Goal: Information Seeking & Learning: Learn about a topic

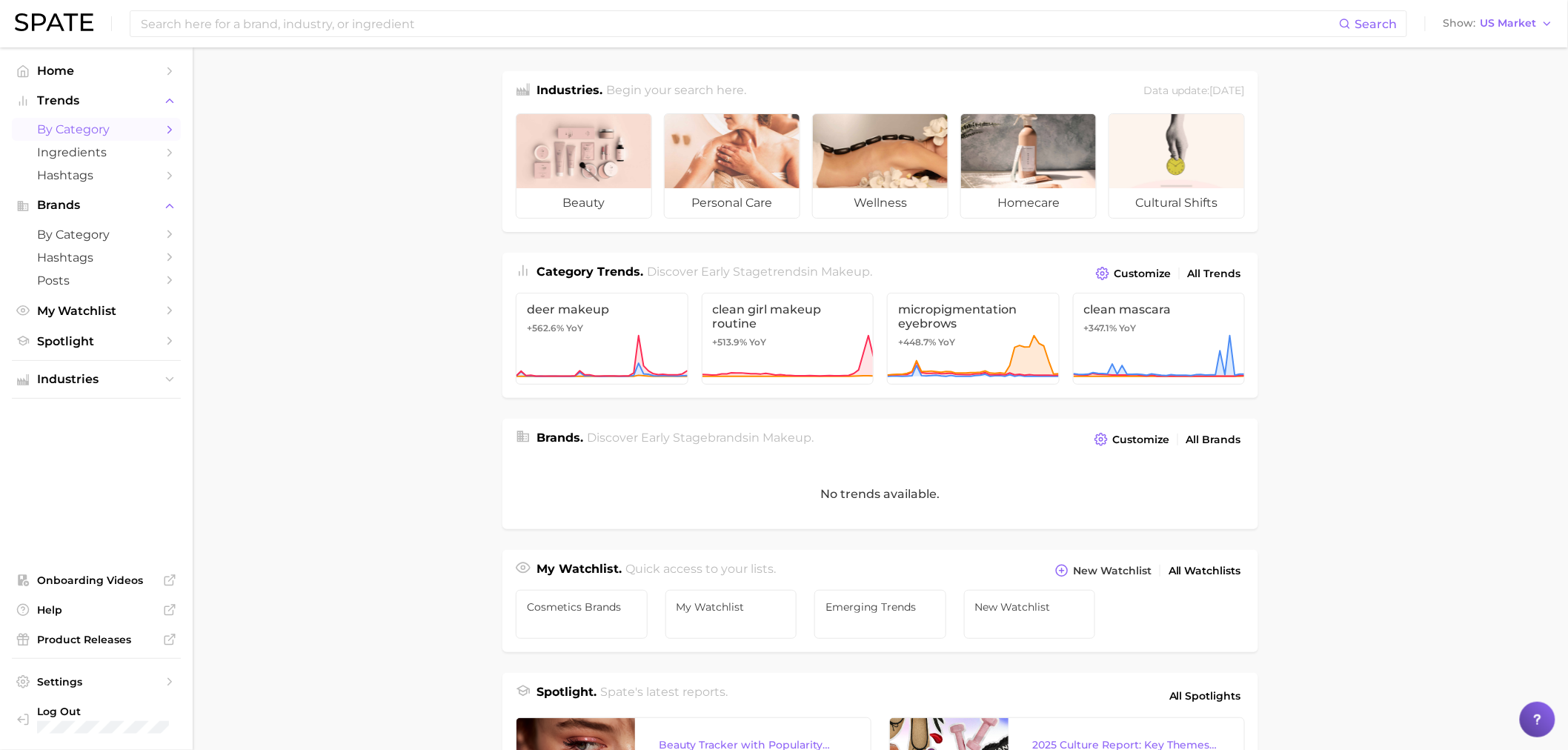
click at [165, 129] on icon "Sidebar" at bounding box center [169, 129] width 14 height 14
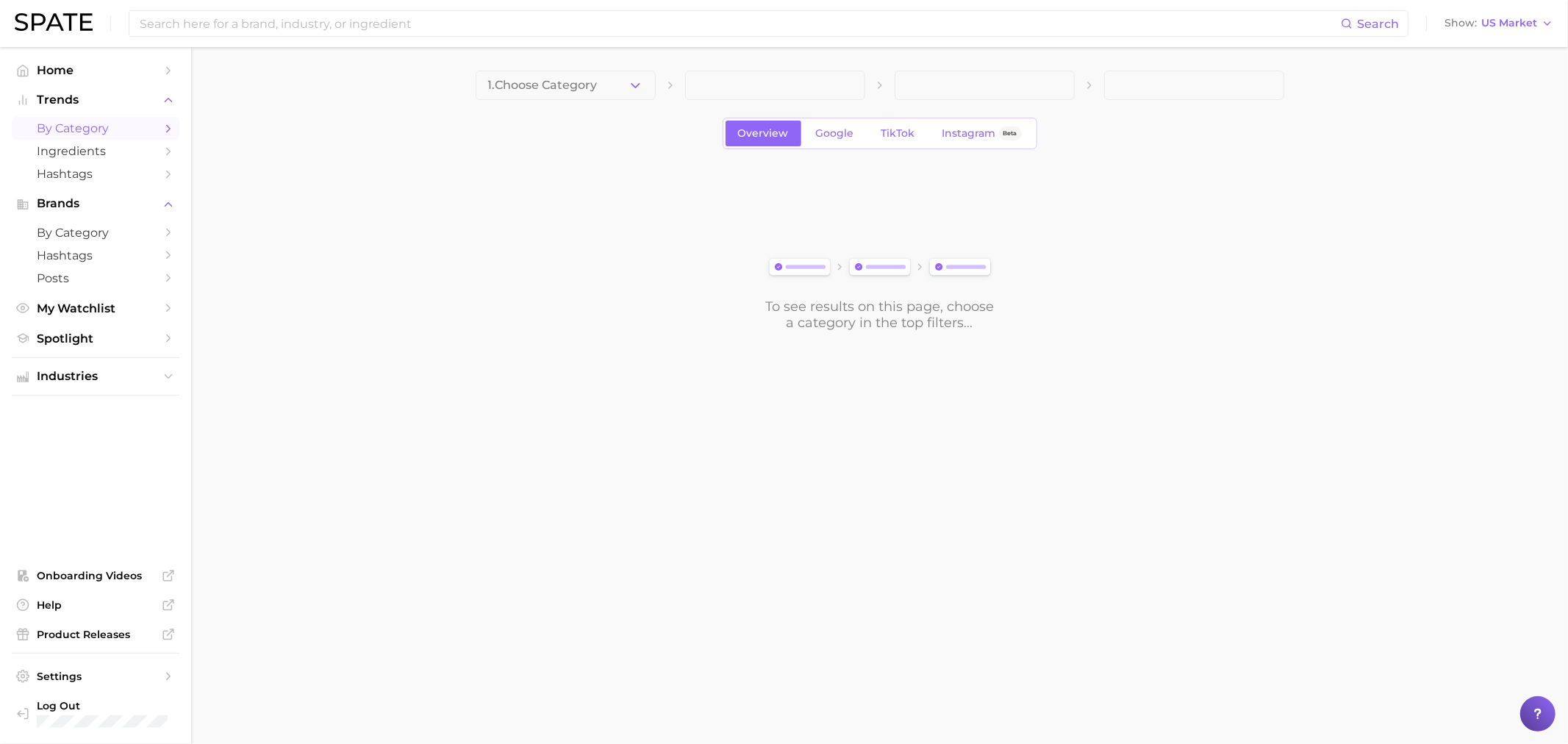
click at [629, 94] on button "1. Choose Category" at bounding box center [565, 85] width 180 height 29
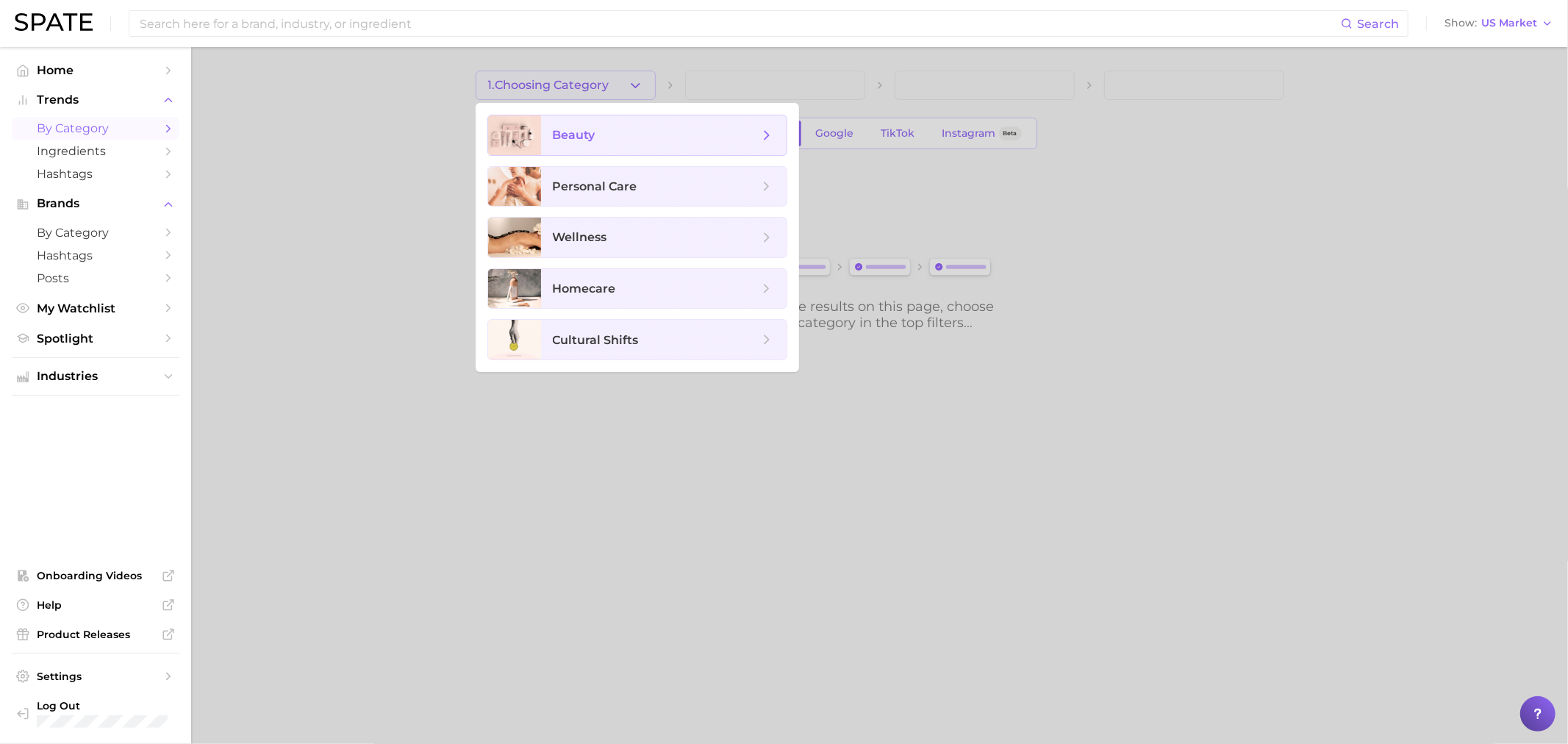
click at [613, 145] on span "beauty" at bounding box center [664, 135] width 246 height 40
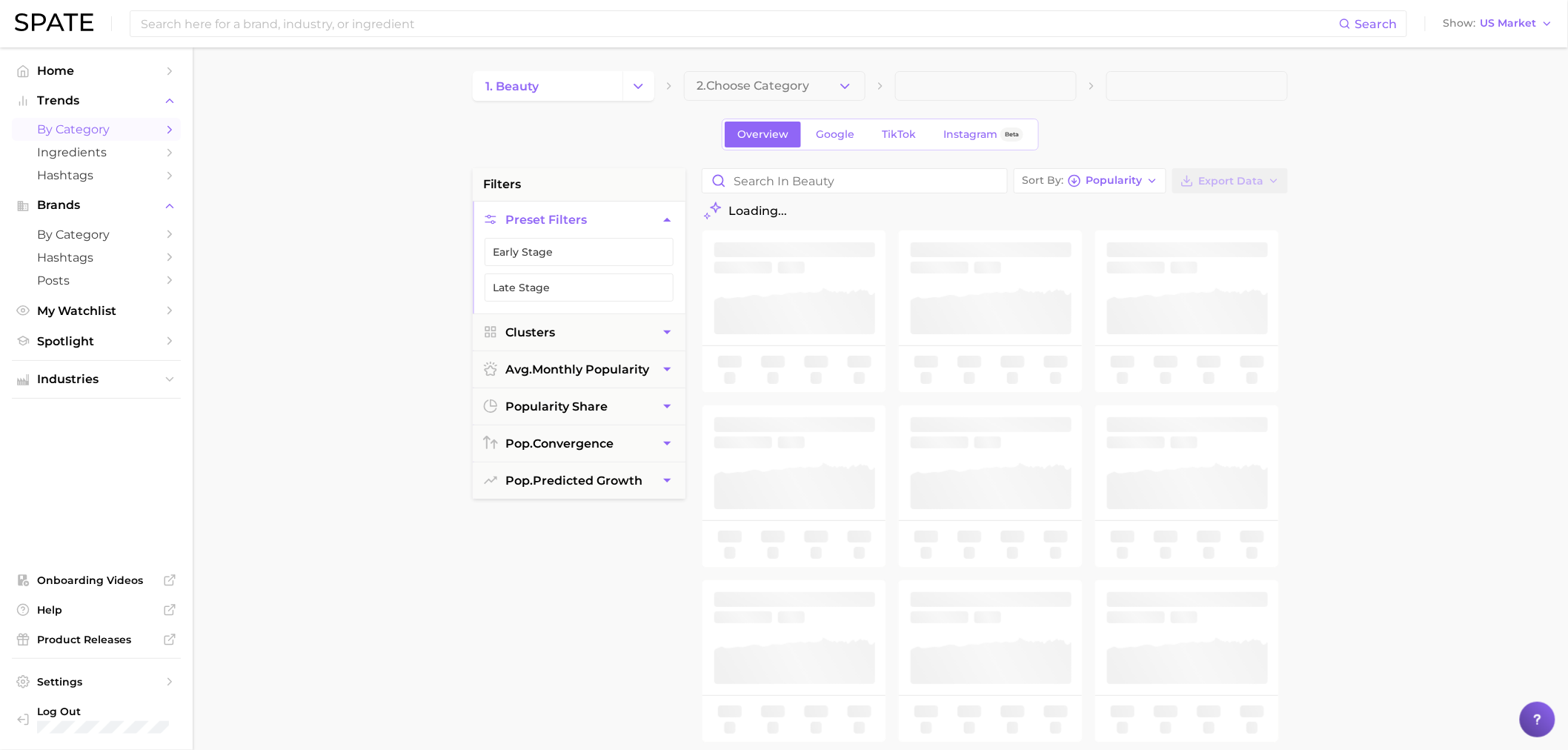
click at [706, 87] on span "2. Choose Category" at bounding box center [753, 85] width 113 height 14
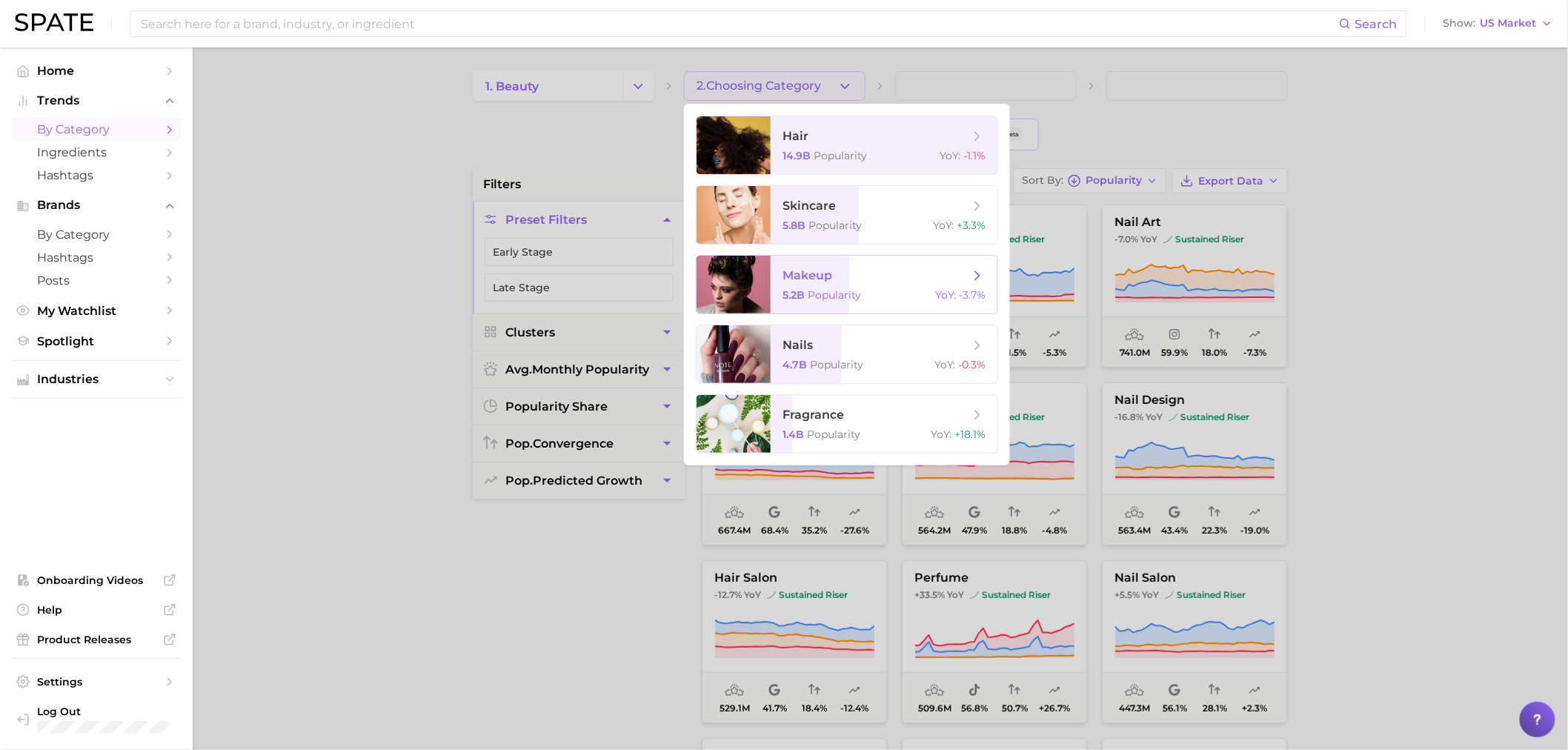
click at [822, 312] on span "makeup 5.2b Popularity YoY : -3.7%" at bounding box center [884, 284] width 227 height 58
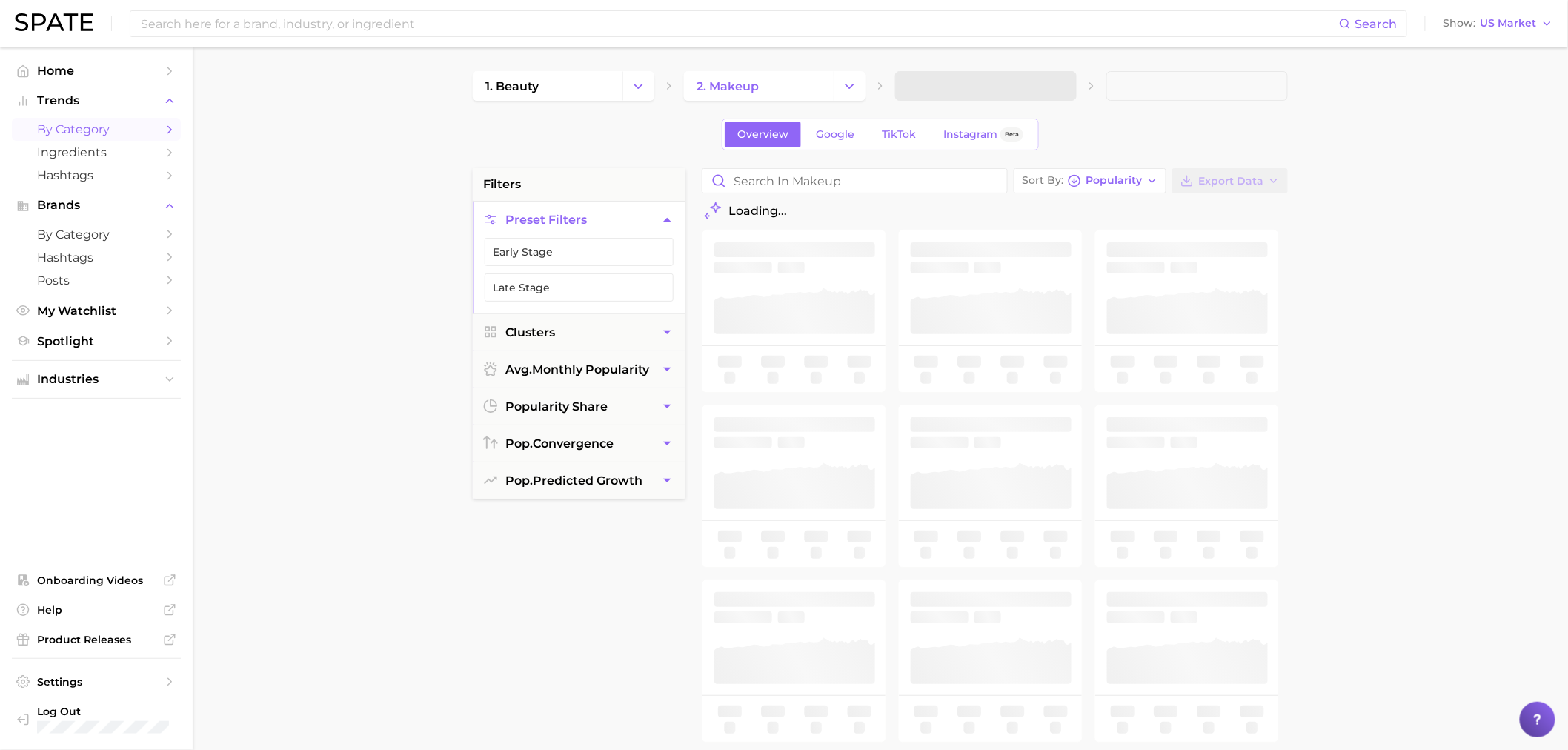
click at [1026, 80] on span at bounding box center [985, 85] width 181 height 30
click at [983, 90] on span "3. Subcategory" at bounding box center [953, 85] width 90 height 14
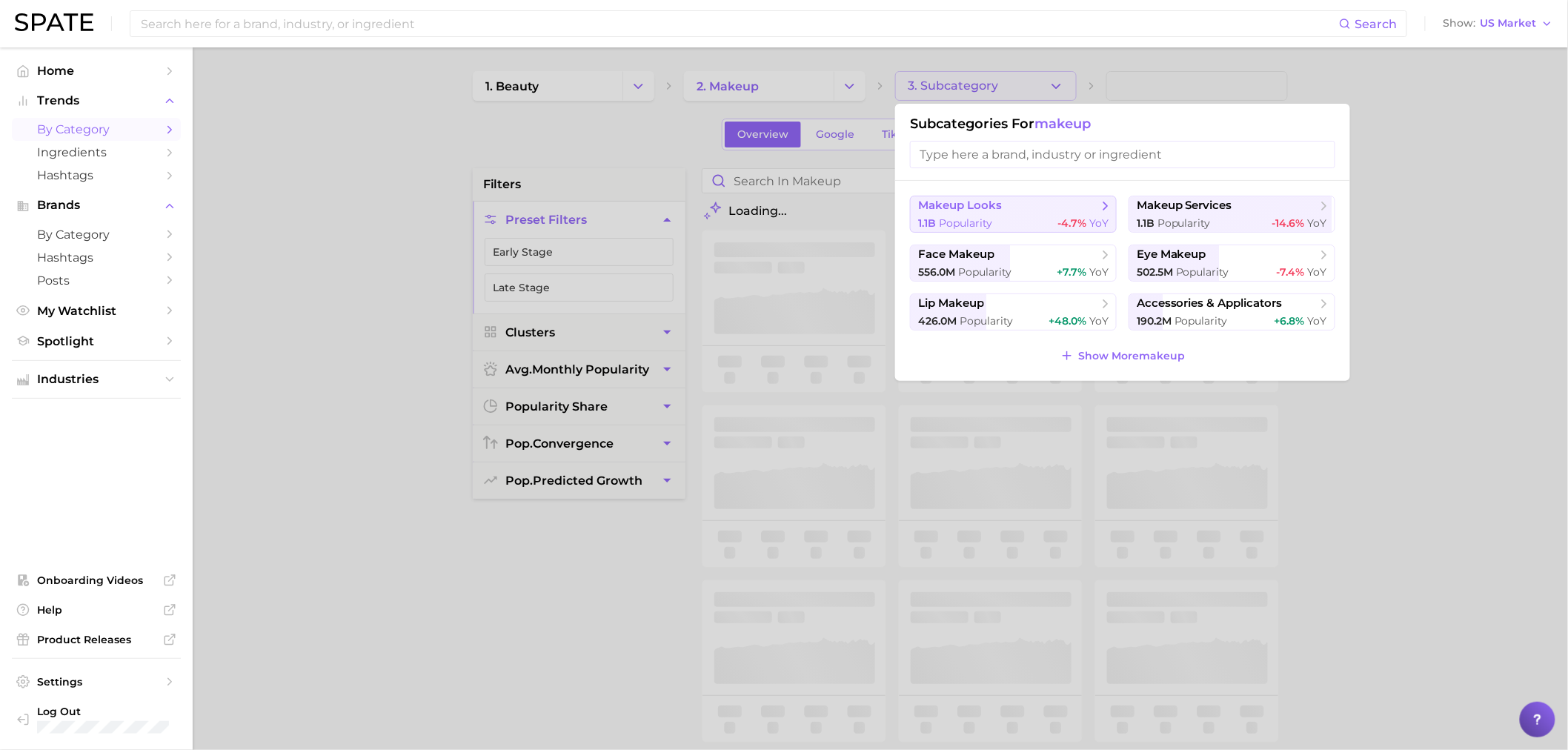
click at [994, 228] on div "1.1b Popularity -4.7% YoY" at bounding box center [1013, 224] width 190 height 14
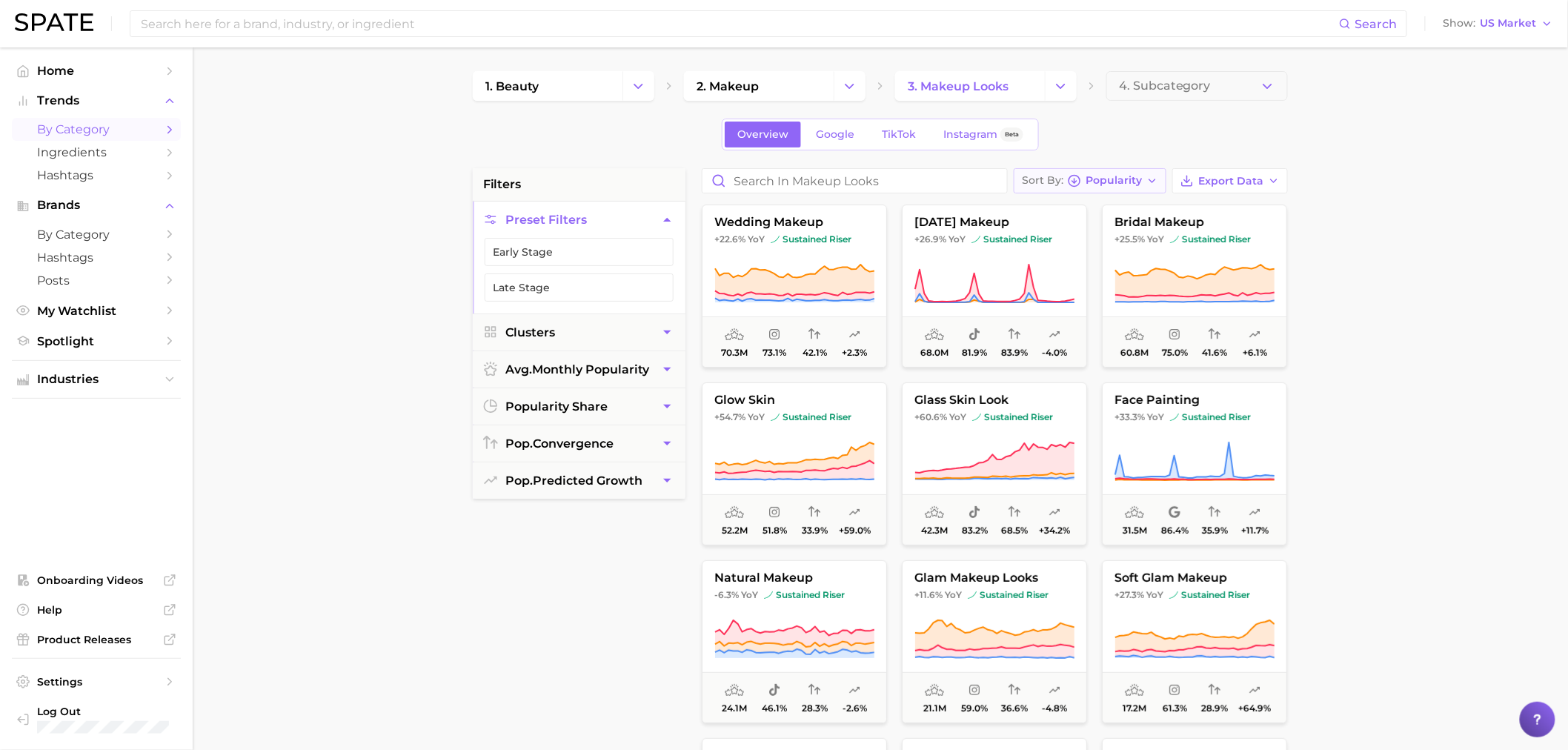
click at [1146, 178] on button "Sort By Popularity" at bounding box center [1090, 181] width 153 height 26
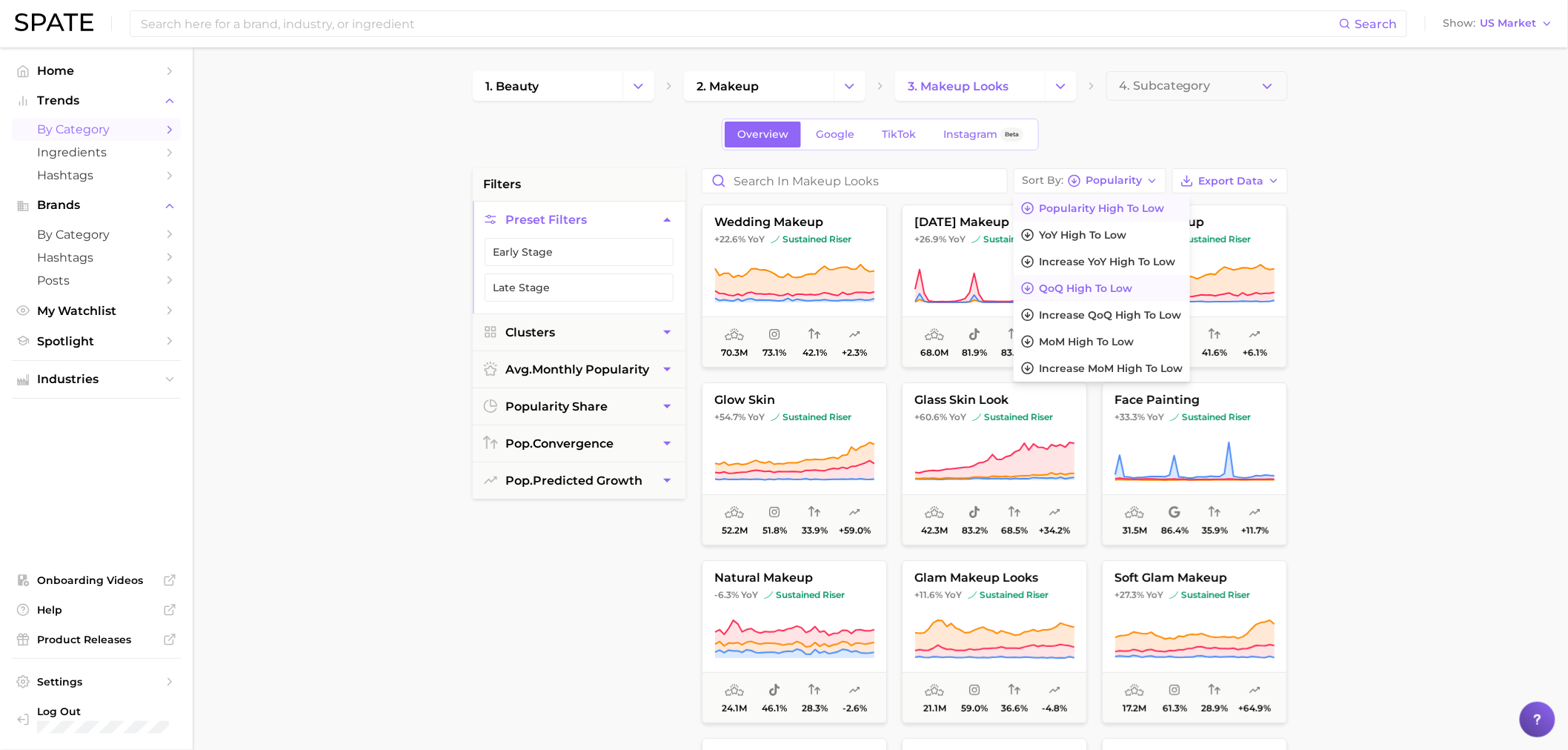
click at [1127, 284] on span "QoQ high to low" at bounding box center [1085, 288] width 94 height 13
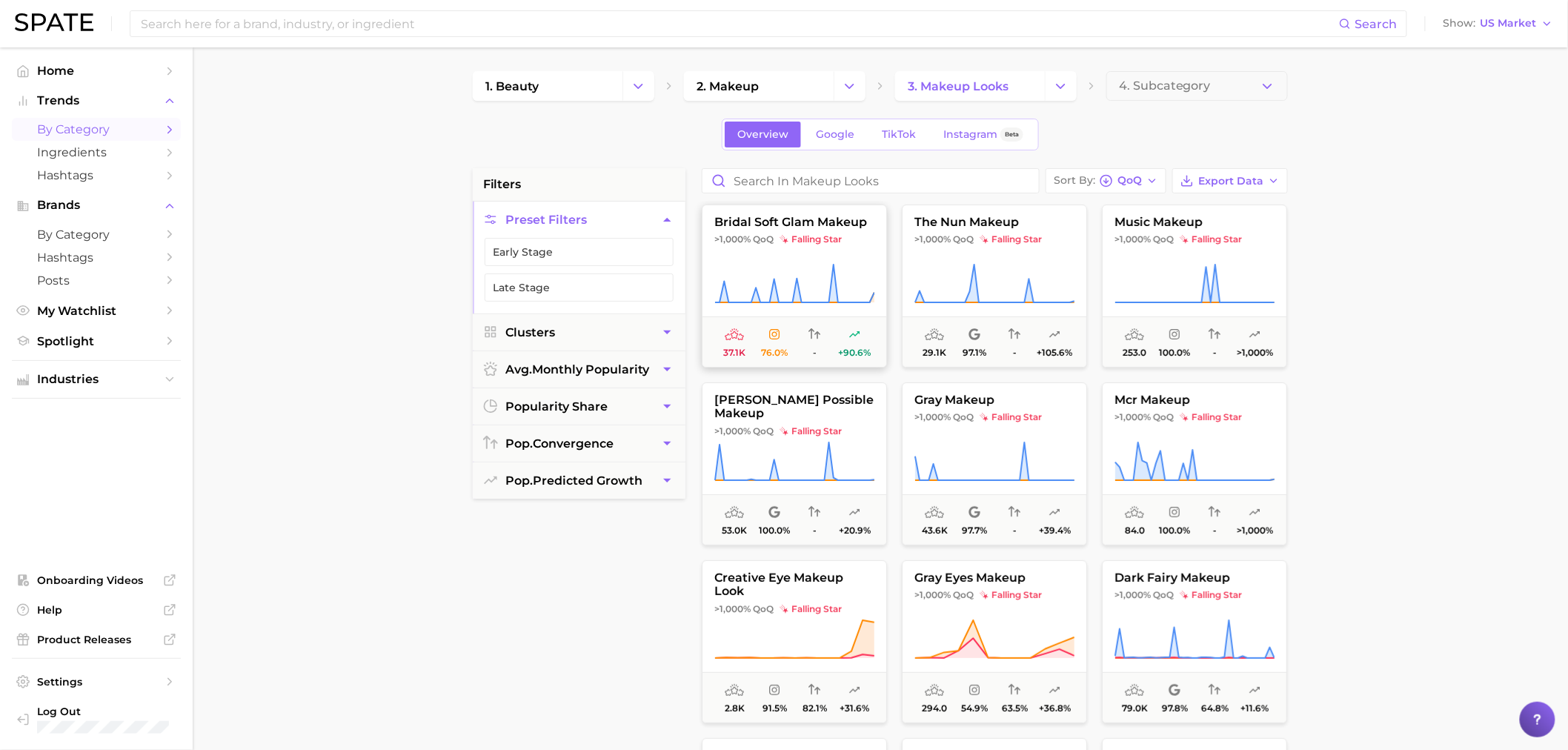
click at [865, 292] on icon at bounding box center [794, 284] width 160 height 42
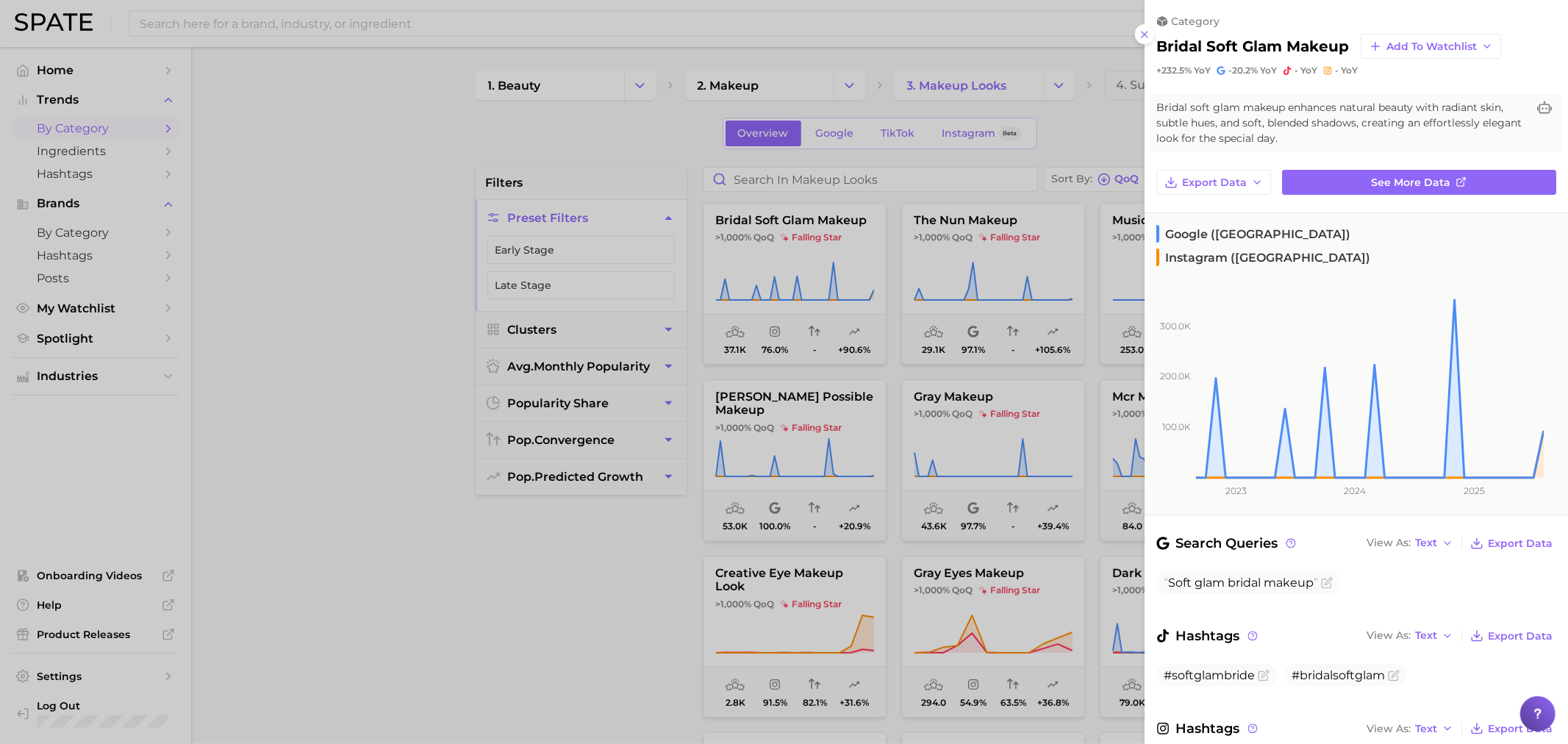
click at [635, 554] on div at bounding box center [784, 372] width 1568 height 744
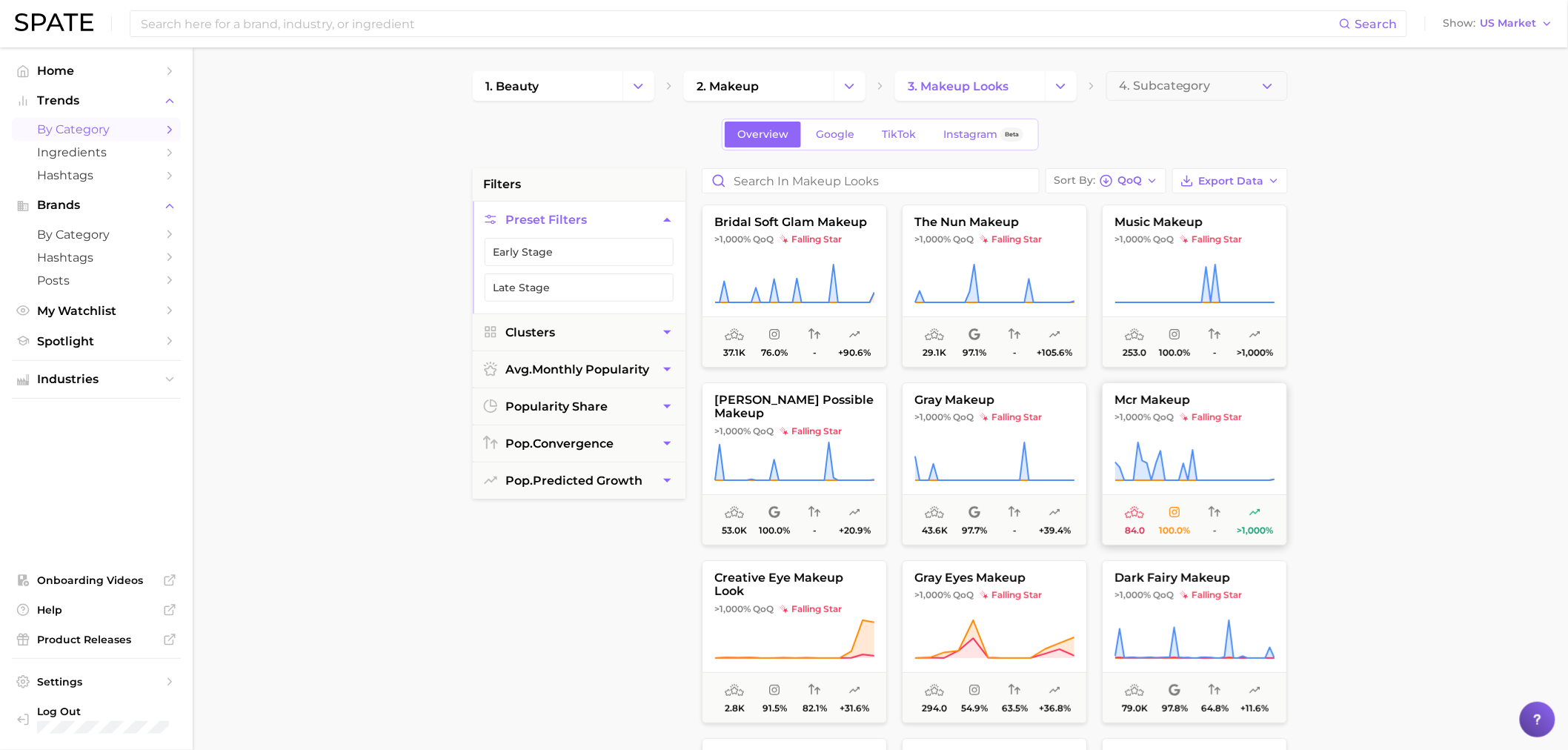
click at [1169, 419] on span "QoQ" at bounding box center [1164, 417] width 21 height 12
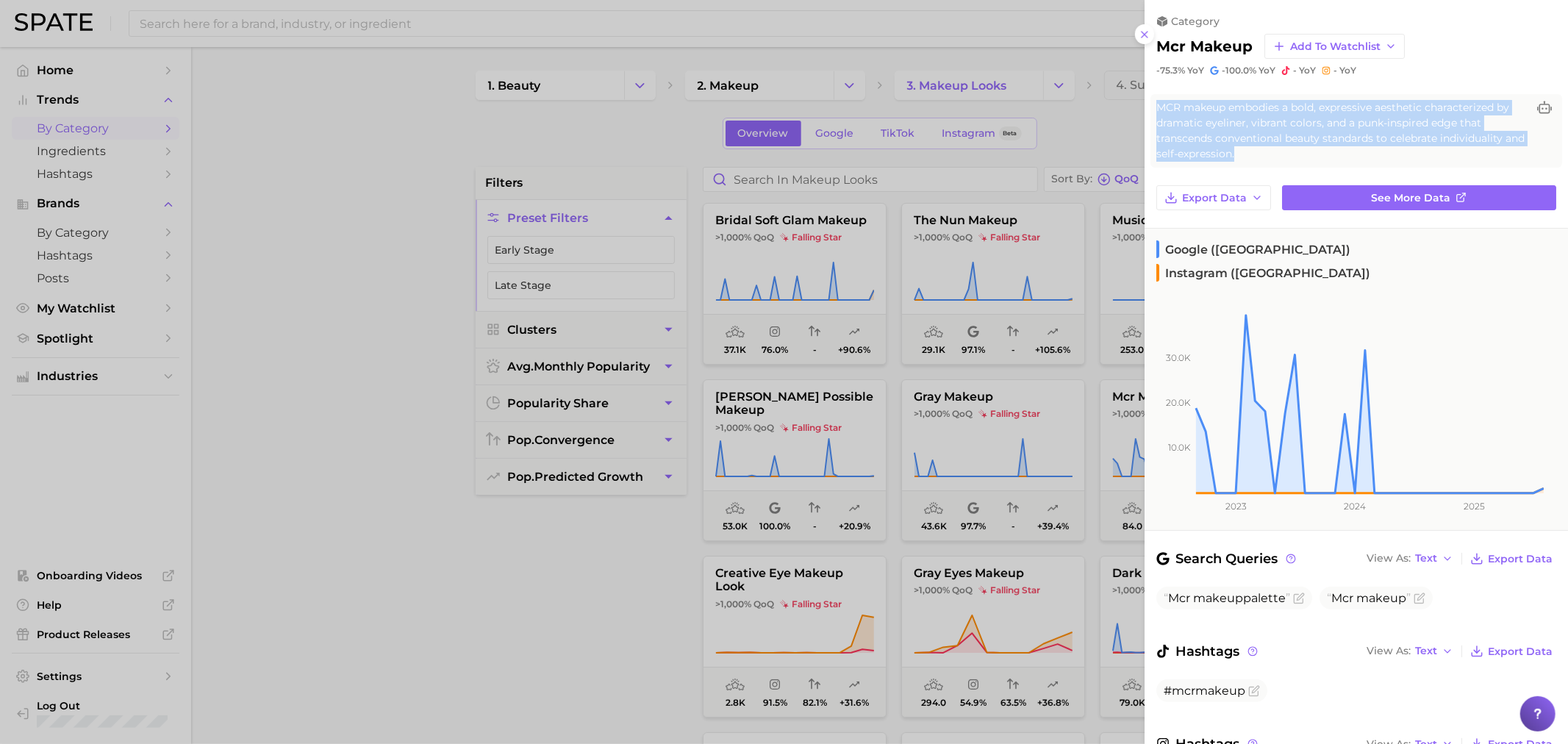
drag, startPoint x: 1289, startPoint y: 157, endPoint x: 1145, endPoint y: 103, distance: 153.8
click at [1145, 103] on div "MCR makeup embodies a bold, expressive aesthetic characterized by dramatic eyel…" at bounding box center [1356, 131] width 423 height 74
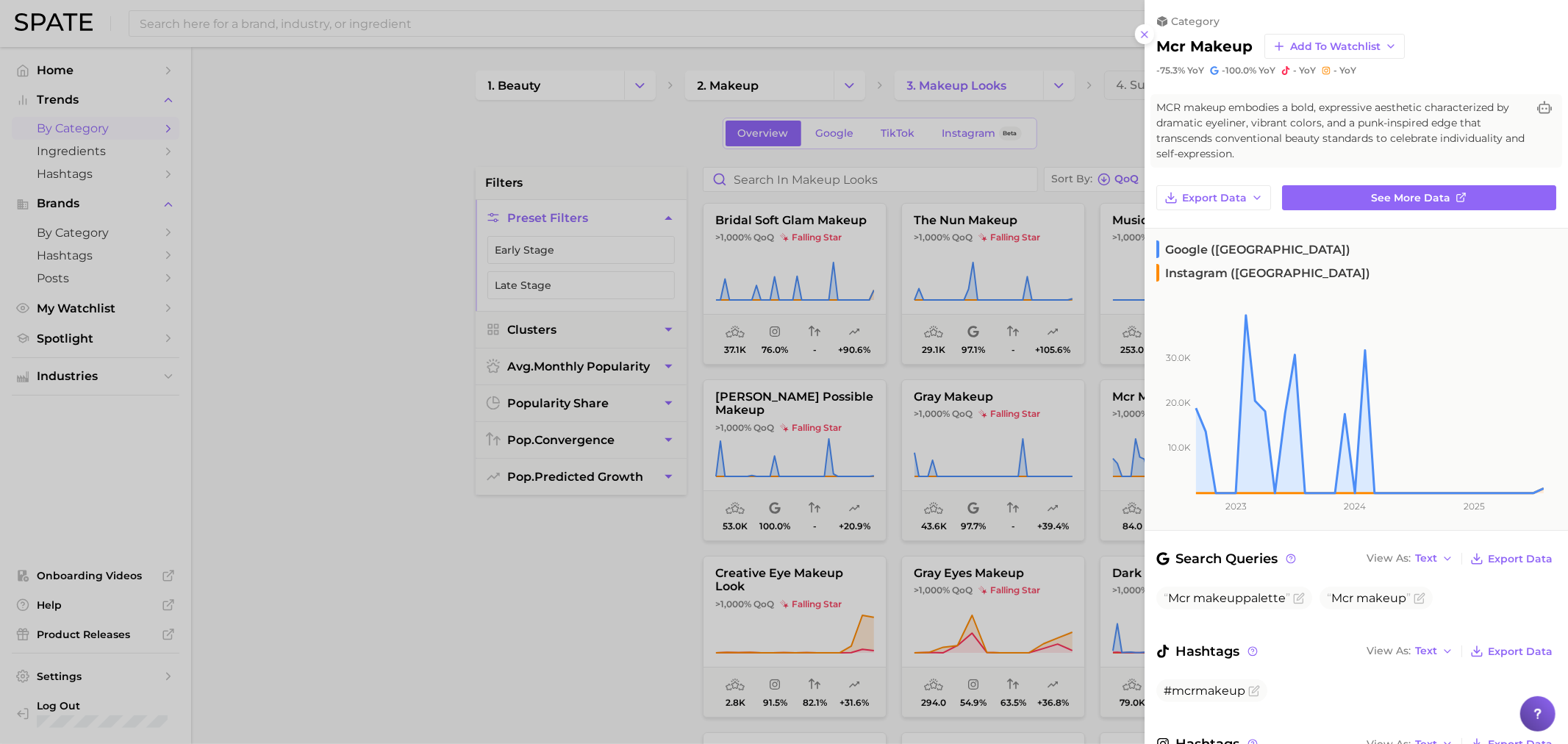
click at [1155, 106] on div "MCR makeup embodies a bold, expressive aesthetic characterized by dramatic eyel…" at bounding box center [1356, 131] width 411 height 74
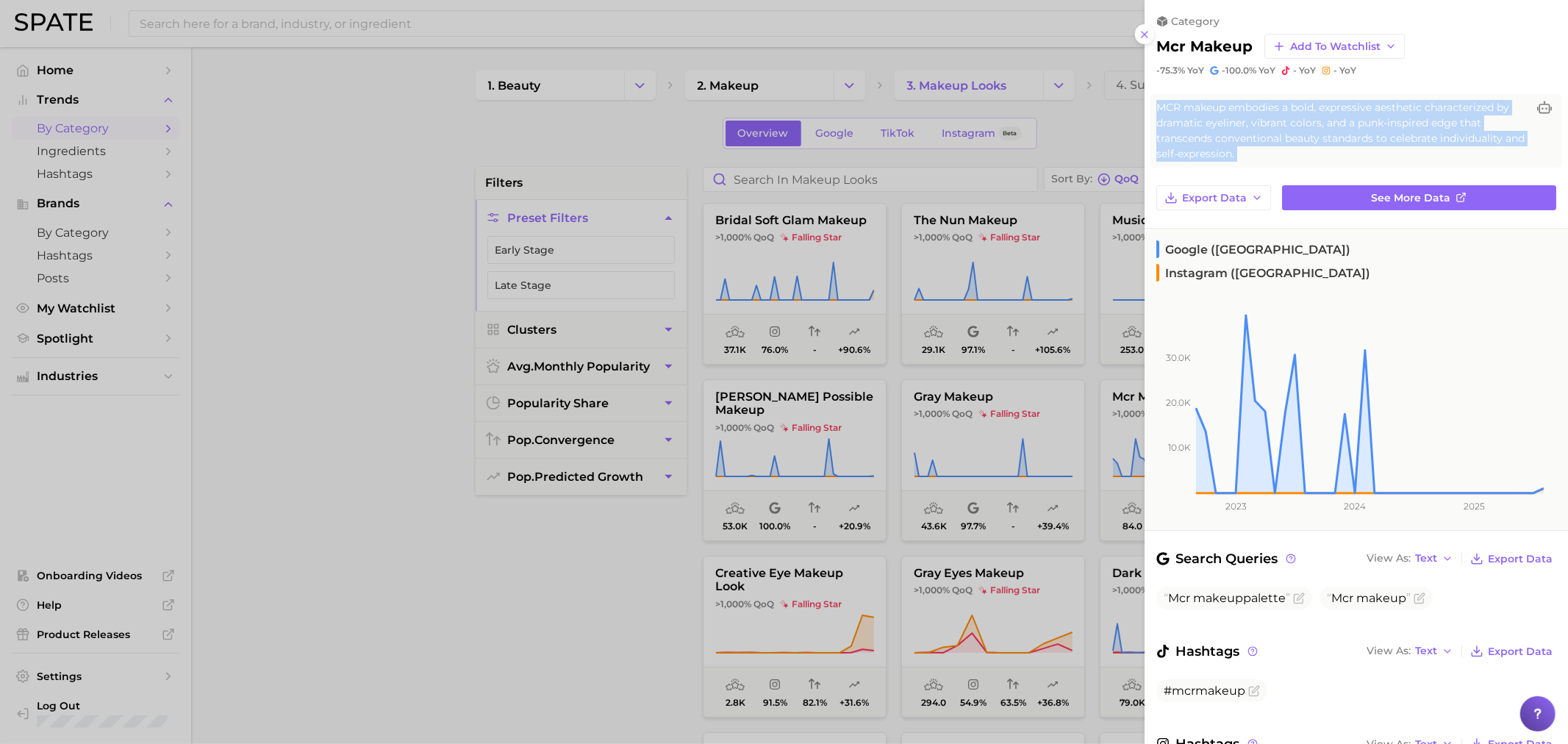
drag, startPoint x: 1161, startPoint y: 106, endPoint x: 1114, endPoint y: 265, distance: 165.8
click at [1269, 166] on div "category mcr makeup Add to Watchlist -75.3% YoY -100.0% YoY - YoY - YoY MCR mak…" at bounding box center [1356, 426] width 423 height 853
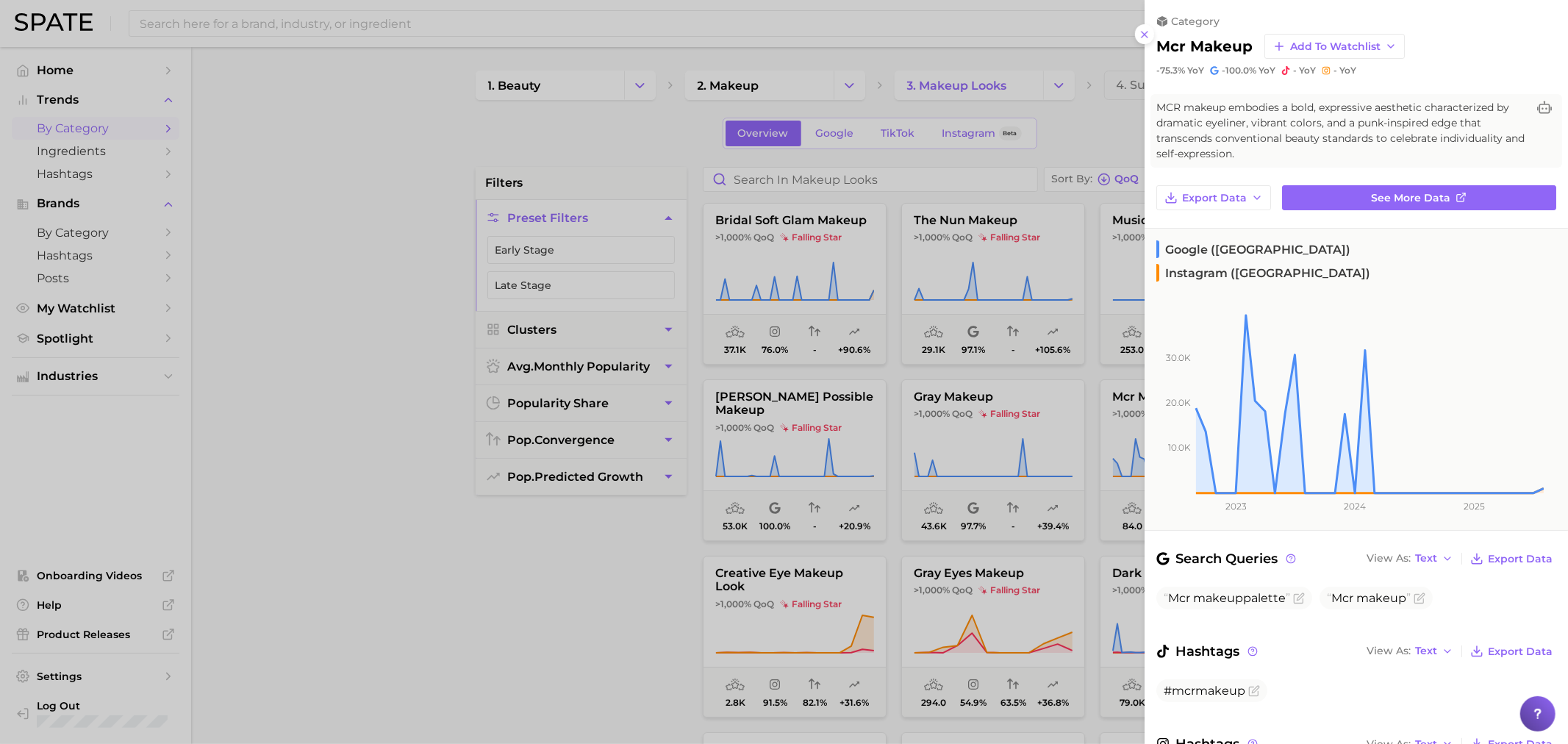
click at [630, 608] on div at bounding box center [784, 372] width 1568 height 744
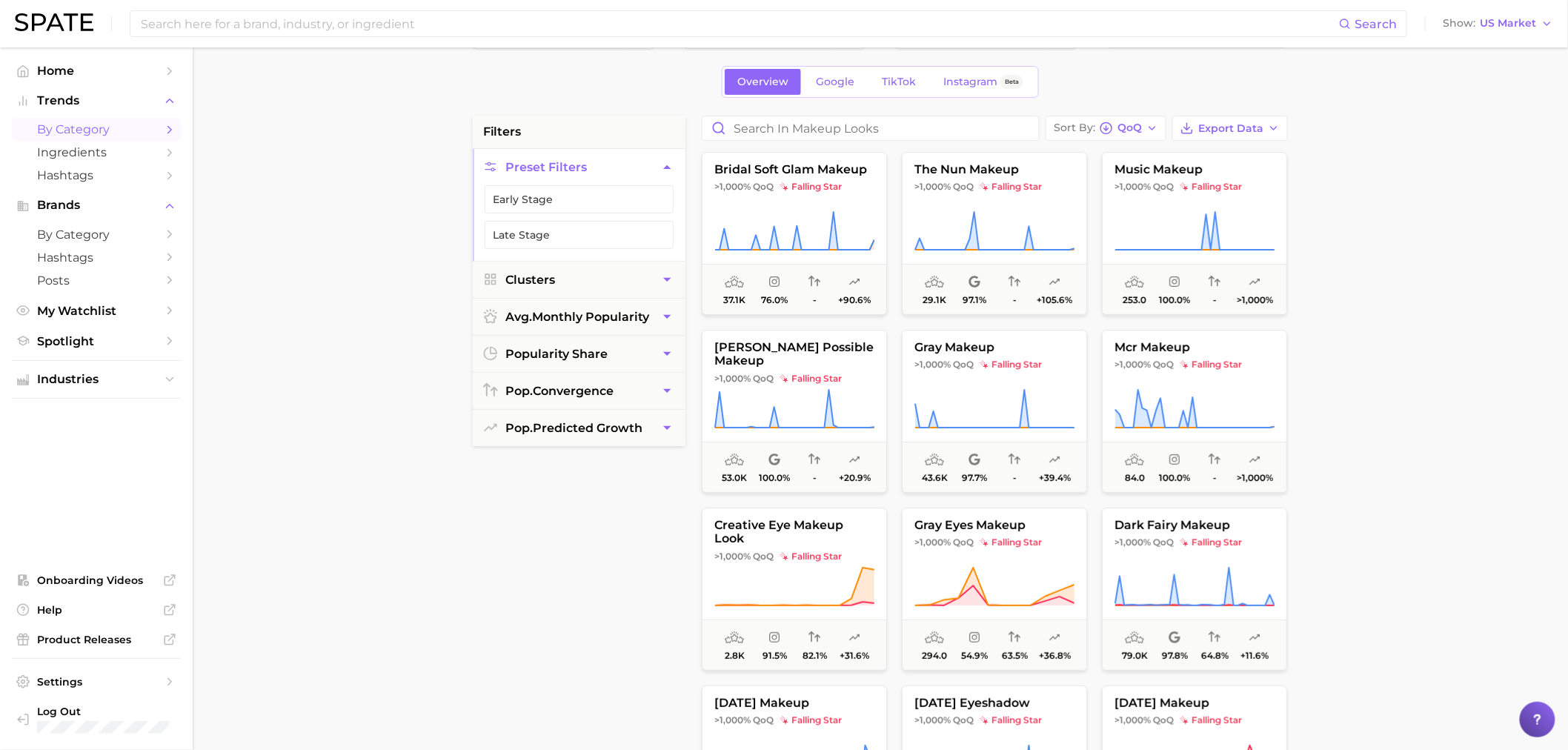
scroll to position [82, 0]
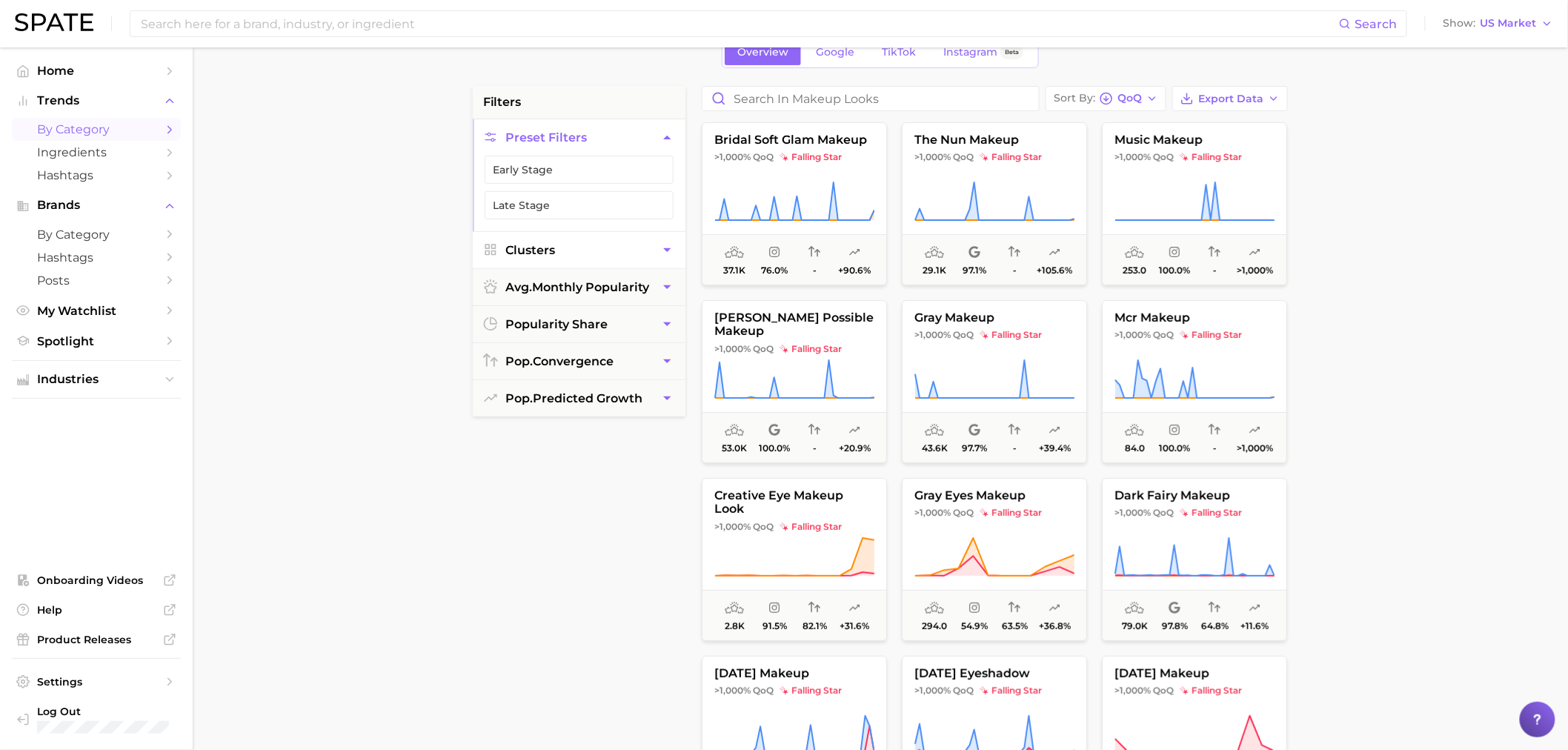
click at [634, 242] on button "Clusters" at bounding box center [579, 249] width 213 height 36
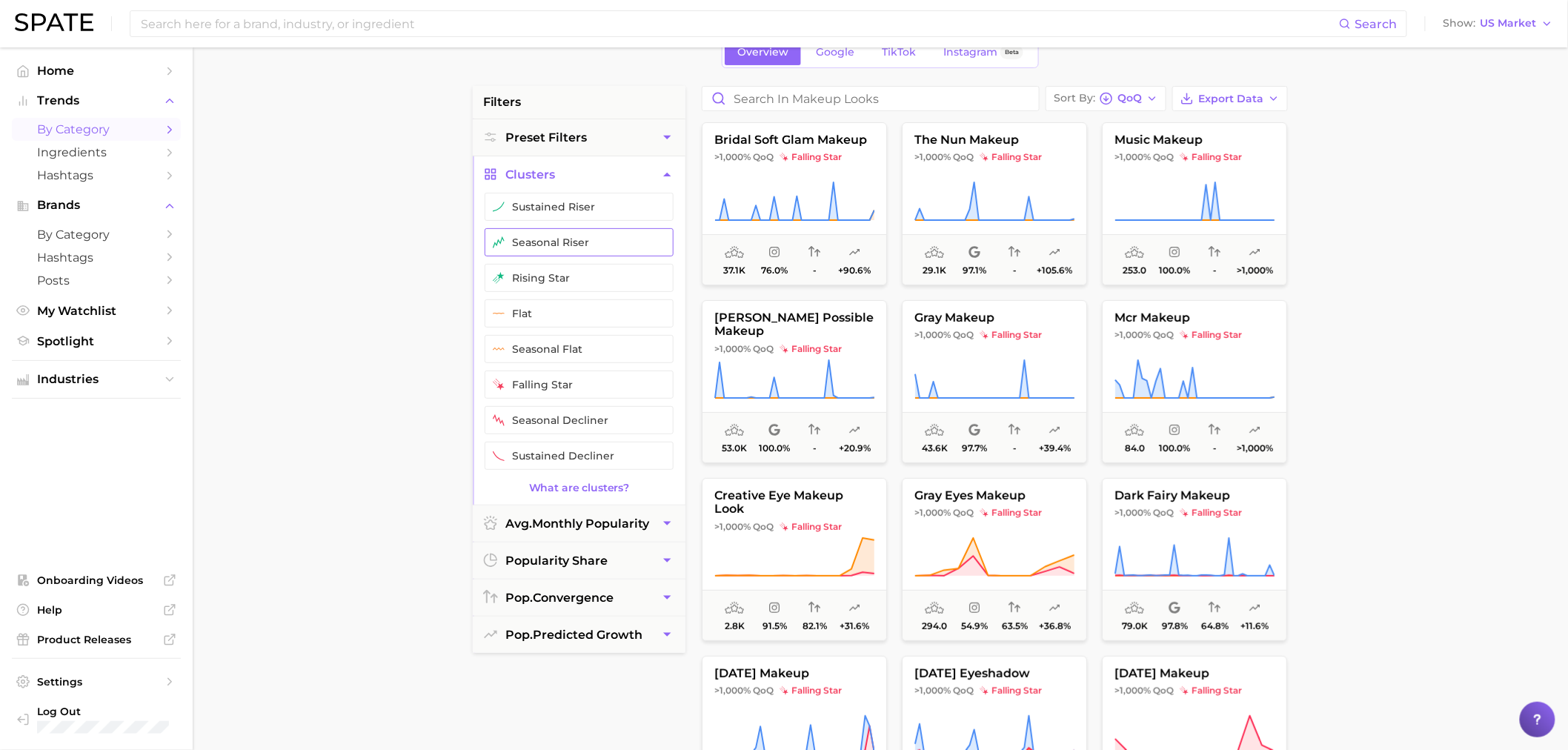
click at [558, 247] on button "seasonal riser" at bounding box center [579, 242] width 189 height 28
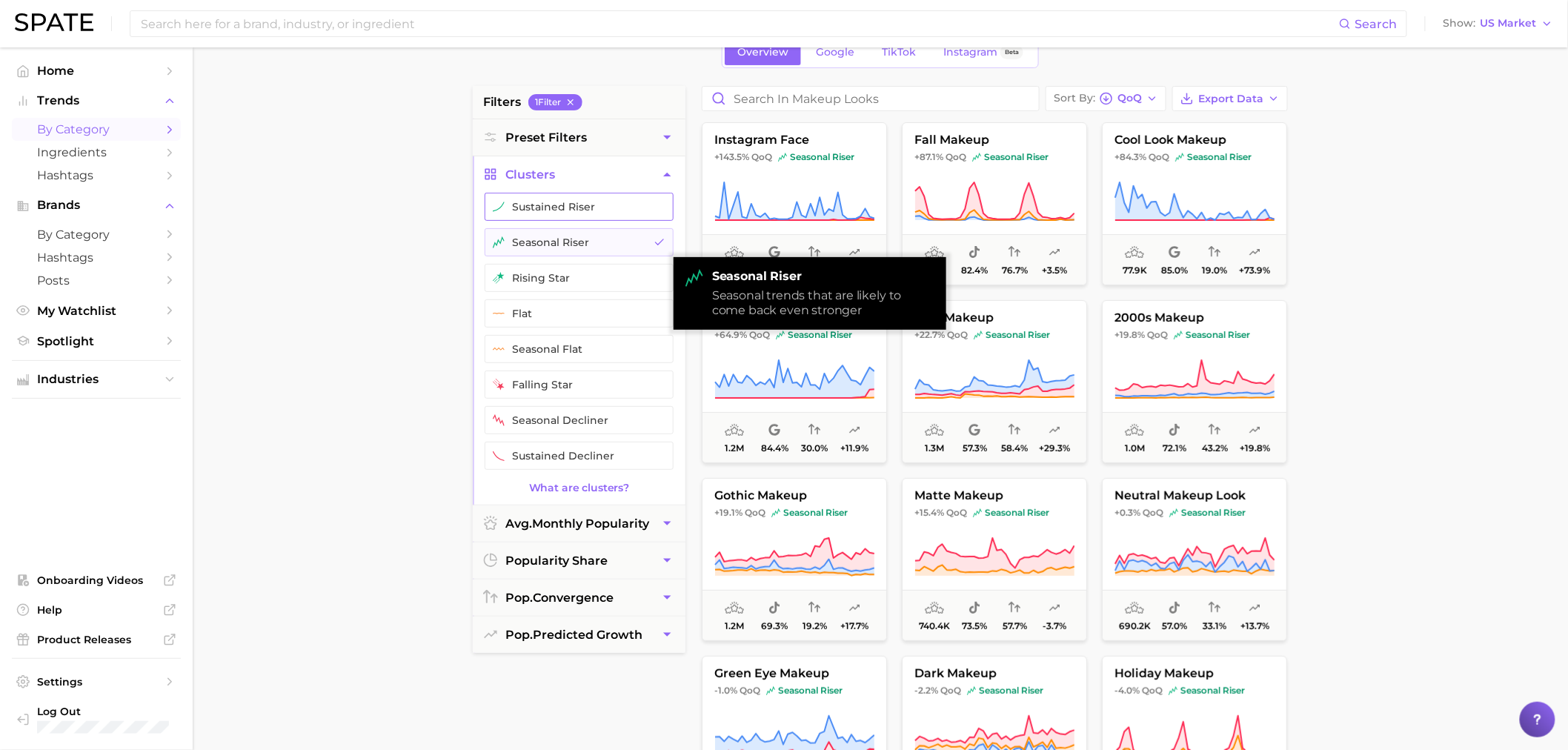
click at [567, 200] on button "sustained riser" at bounding box center [579, 206] width 189 height 28
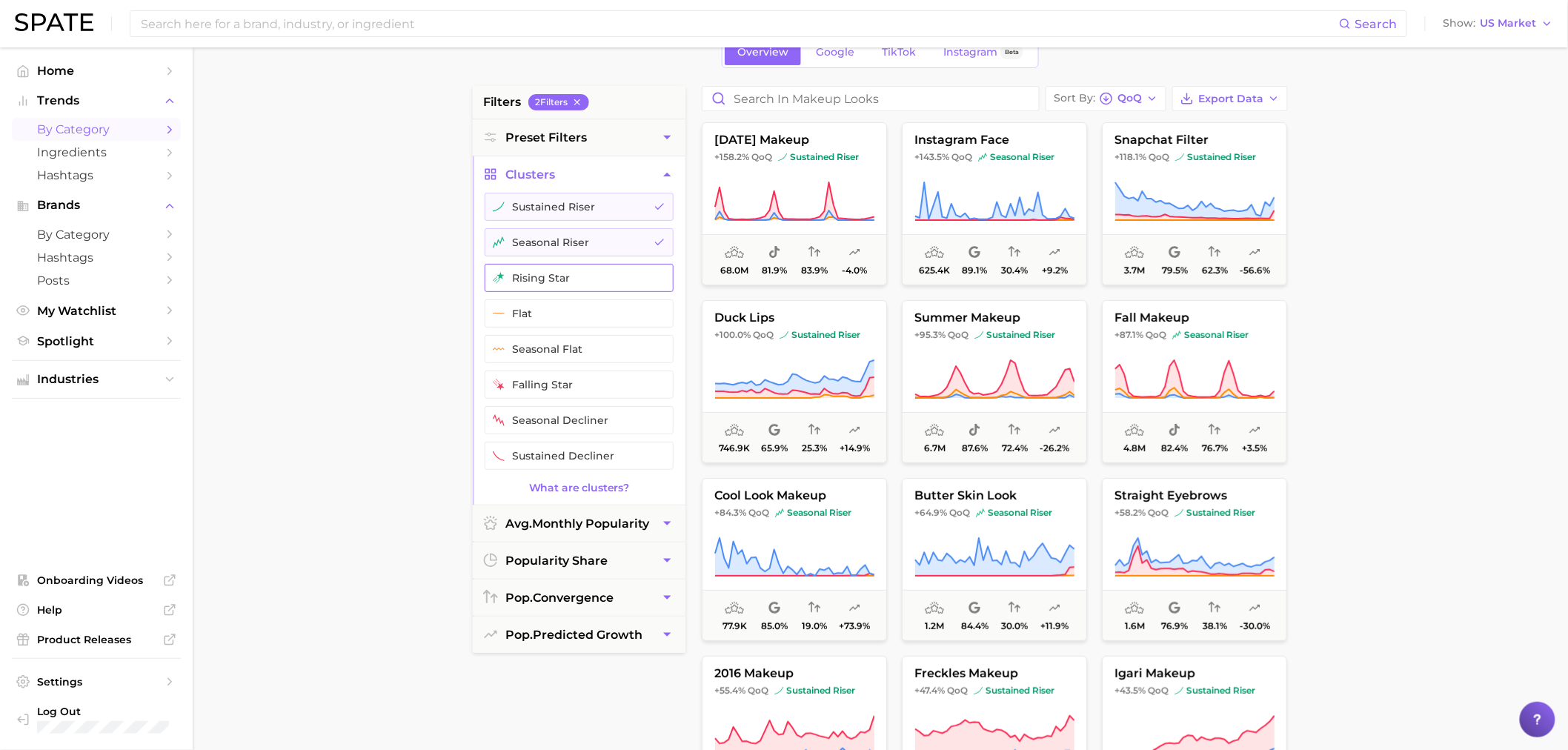
click at [543, 276] on button "rising star" at bounding box center [579, 277] width 189 height 28
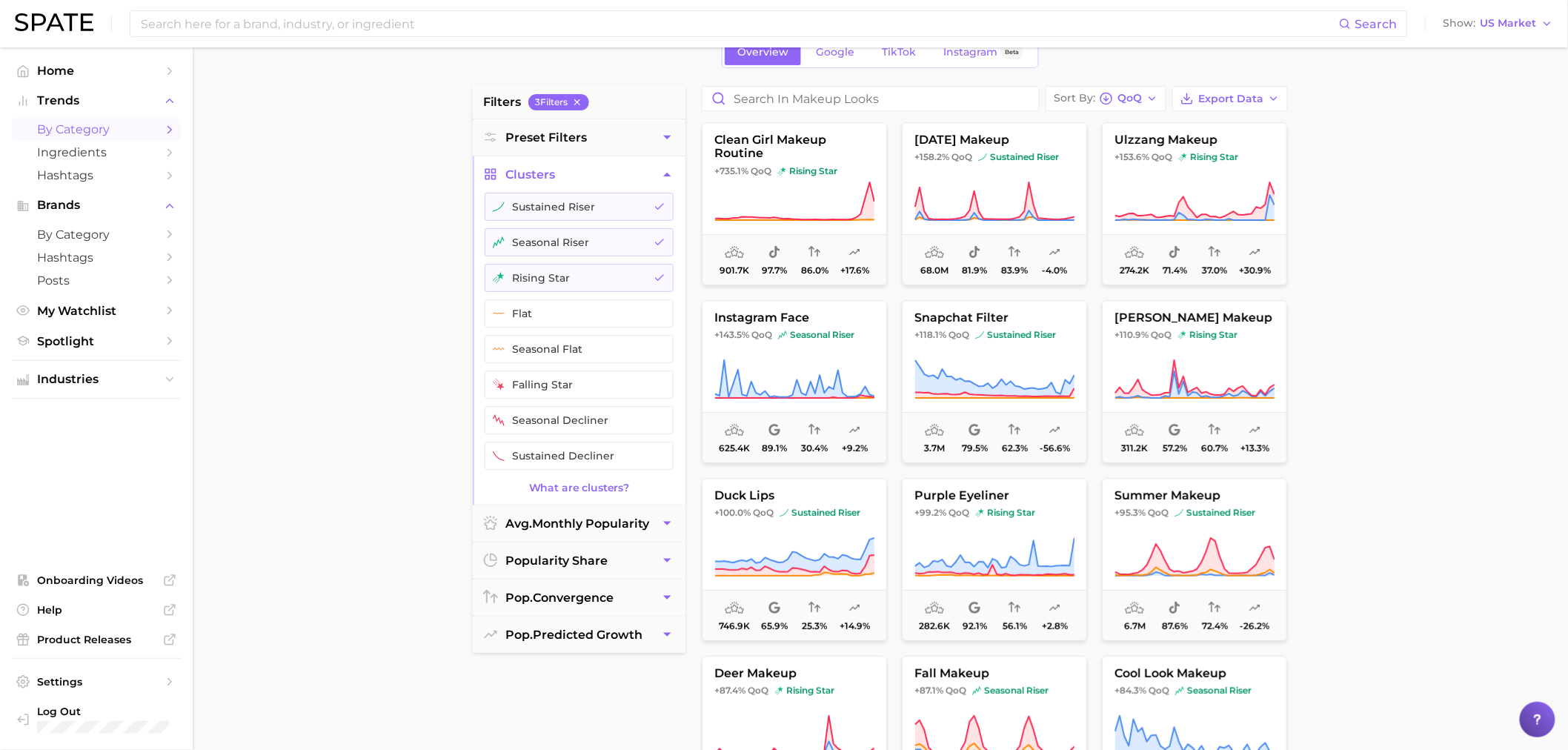
click at [1410, 260] on main "1. beauty 2. makeup 3. makeup looks 4. Subcategory Overview Google TikTok Insta…" at bounding box center [880, 526] width 1375 height 1124
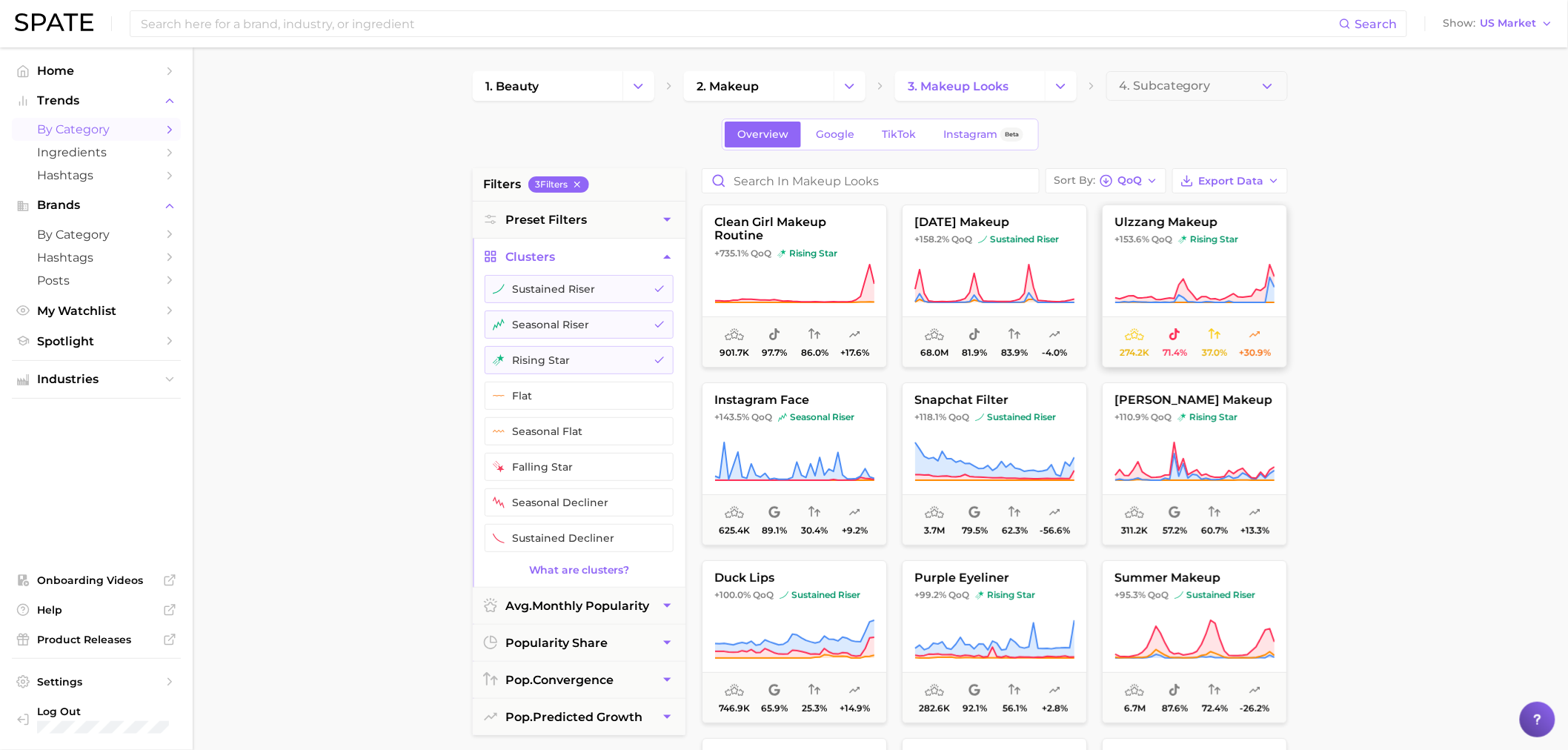
click at [1182, 223] on span "ulzzang makeup" at bounding box center [1195, 222] width 184 height 14
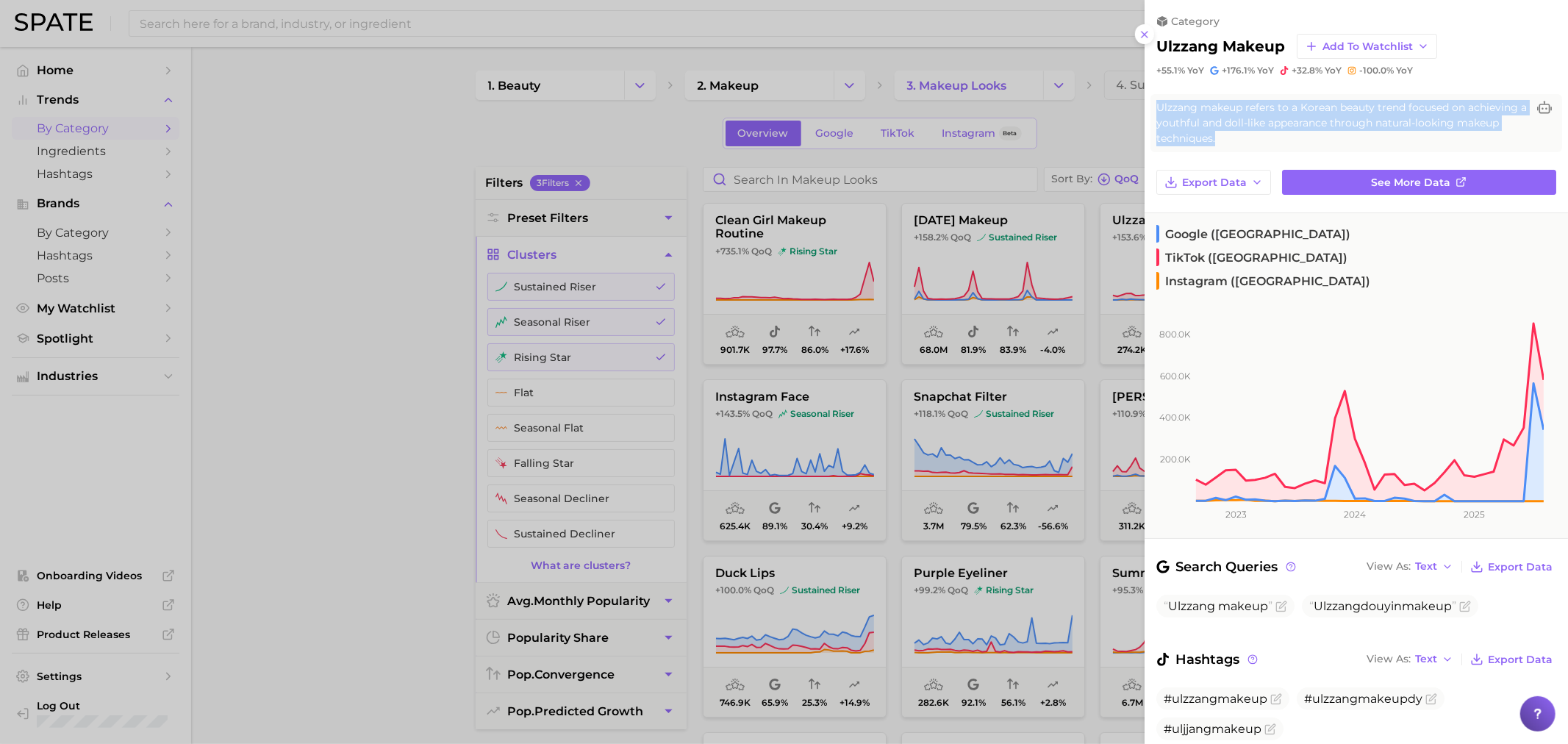
drag, startPoint x: 1307, startPoint y: 139, endPoint x: 1156, endPoint y: 101, distance: 155.7
click at [1156, 101] on div "Ulzzang makeup refers to a Korean beauty trend focused on achieving a youthful …" at bounding box center [1356, 123] width 411 height 58
drag, startPoint x: 1170, startPoint y: 107, endPoint x: 1360, endPoint y: 140, distance: 192.8
click at [1360, 140] on span "Ulzzang makeup refers to a Korean beauty trend focused on achieving a youthful …" at bounding box center [1341, 123] width 370 height 46
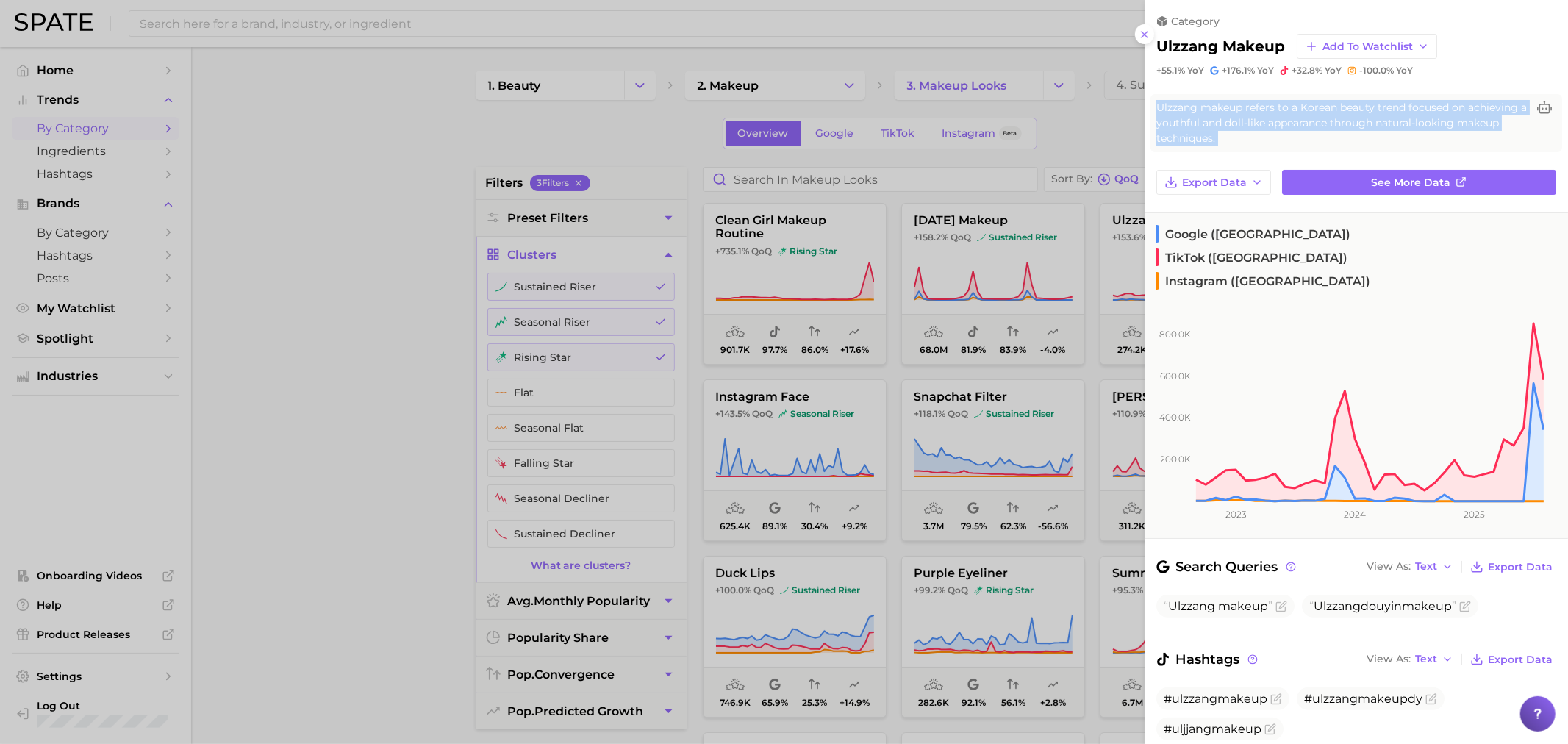
click at [1349, 135] on span "Ulzzang makeup refers to a Korean beauty trend focused on achieving a youthful …" at bounding box center [1341, 123] width 370 height 46
click at [461, 388] on div at bounding box center [784, 372] width 1568 height 744
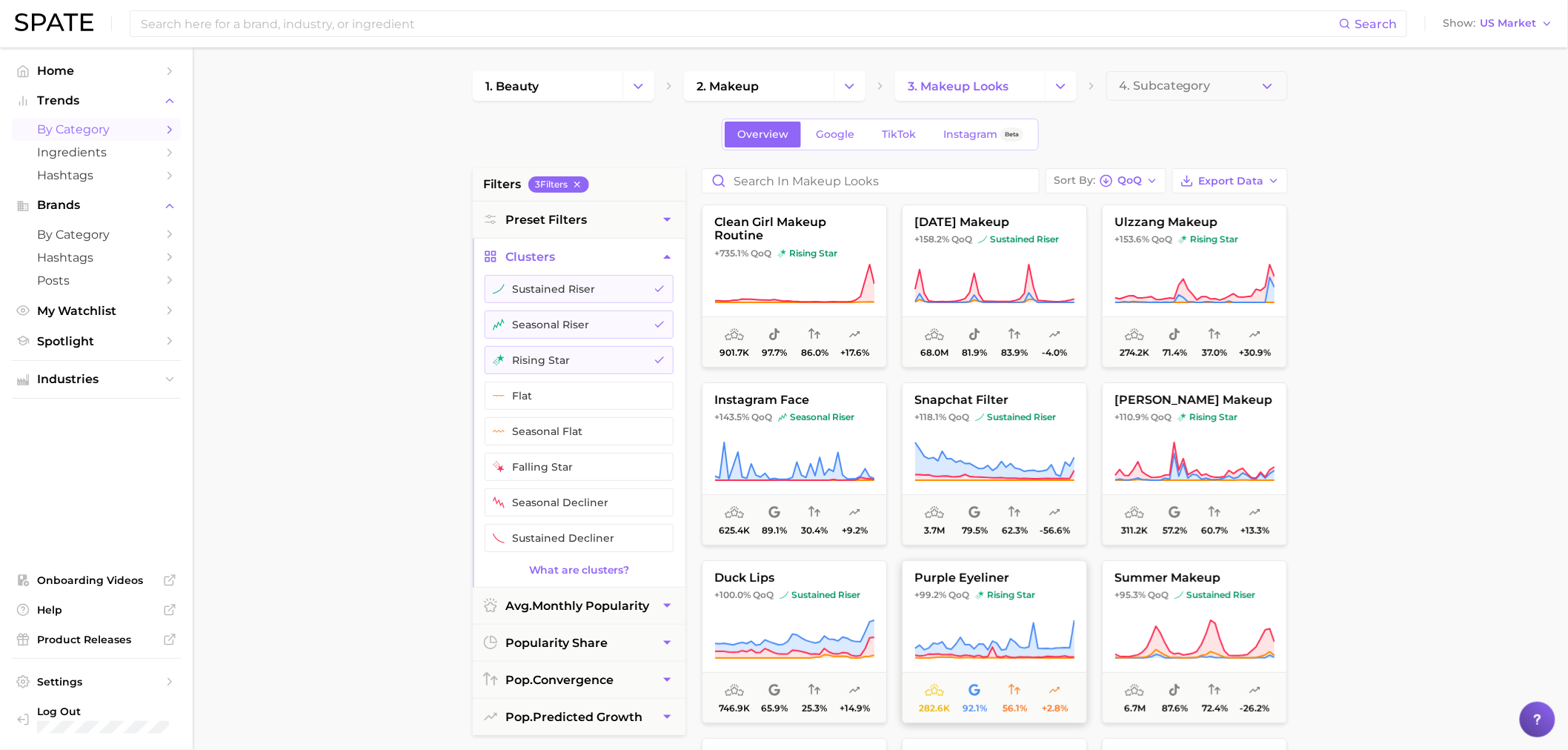
click at [1016, 622] on icon at bounding box center [994, 639] width 160 height 42
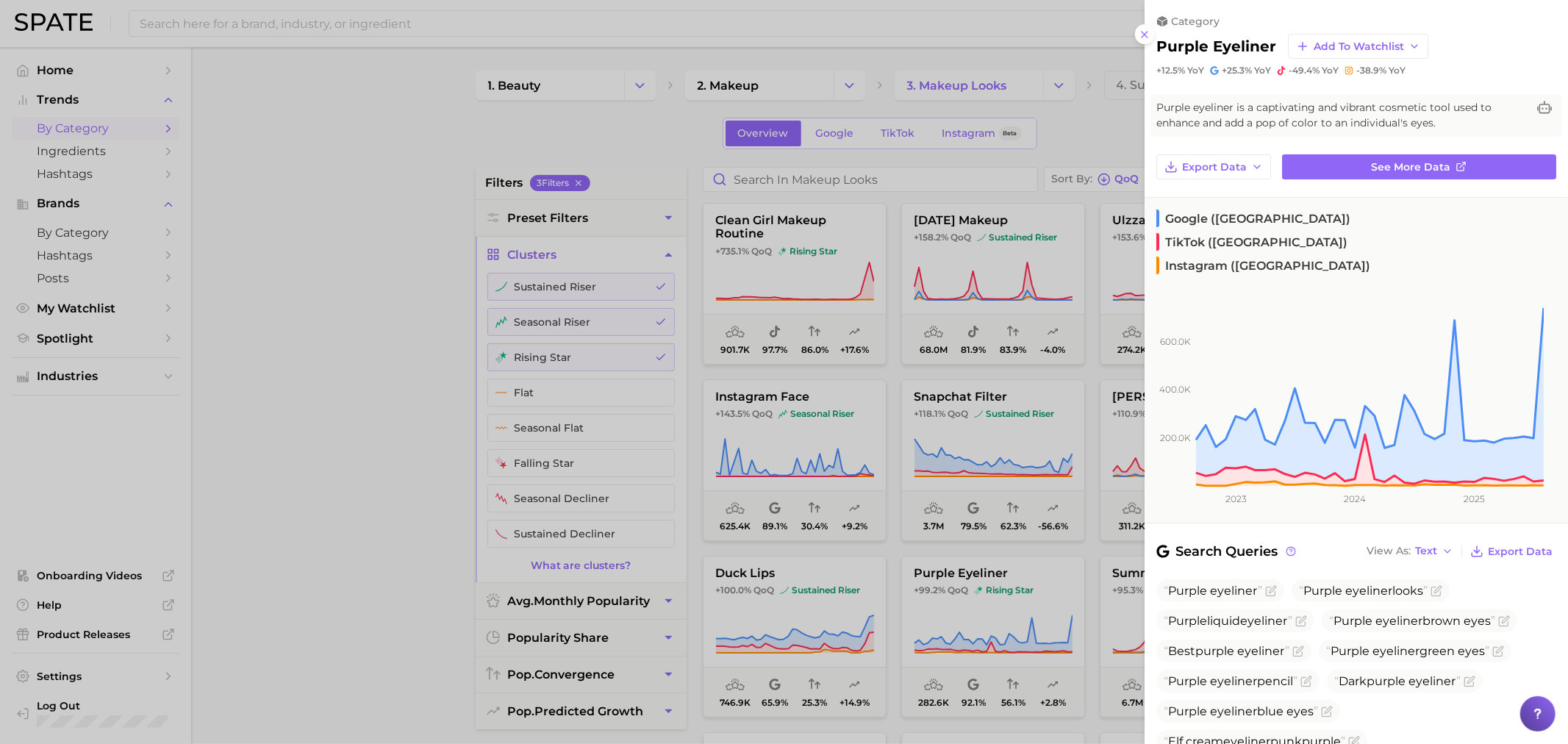
click at [442, 355] on div at bounding box center [784, 372] width 1568 height 744
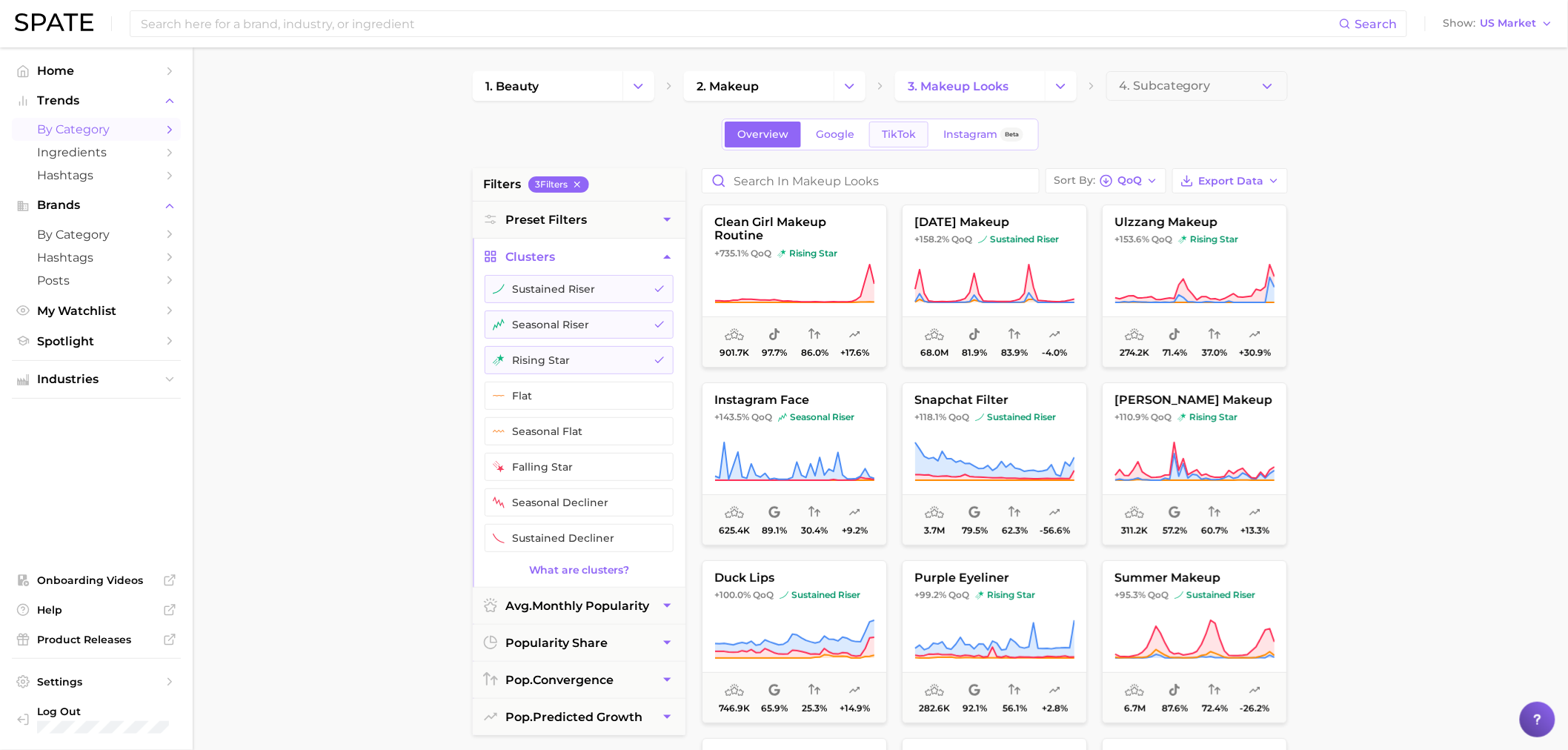
click at [916, 146] on link "TikTok" at bounding box center [899, 134] width 59 height 26
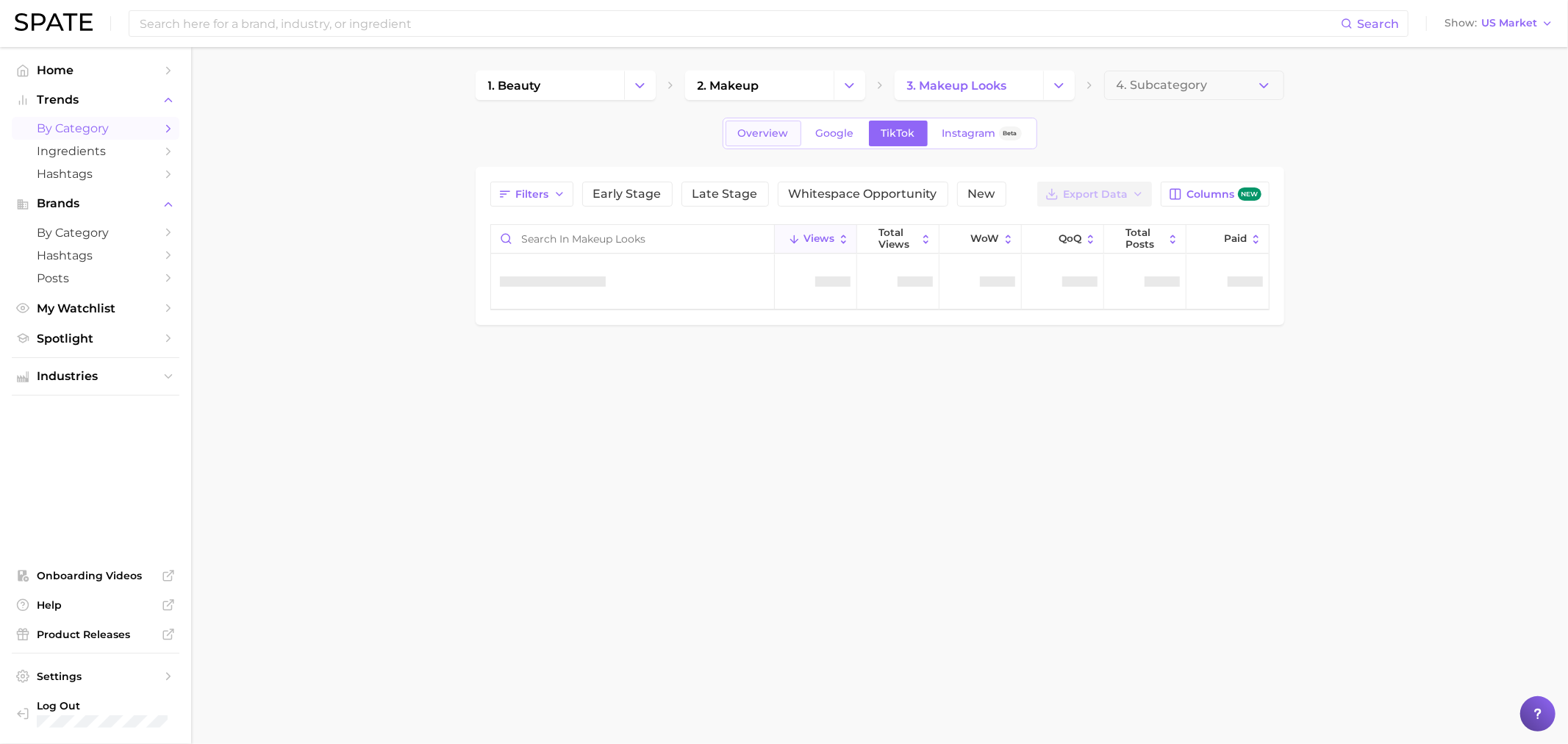
click at [775, 129] on span "Overview" at bounding box center [763, 133] width 51 height 13
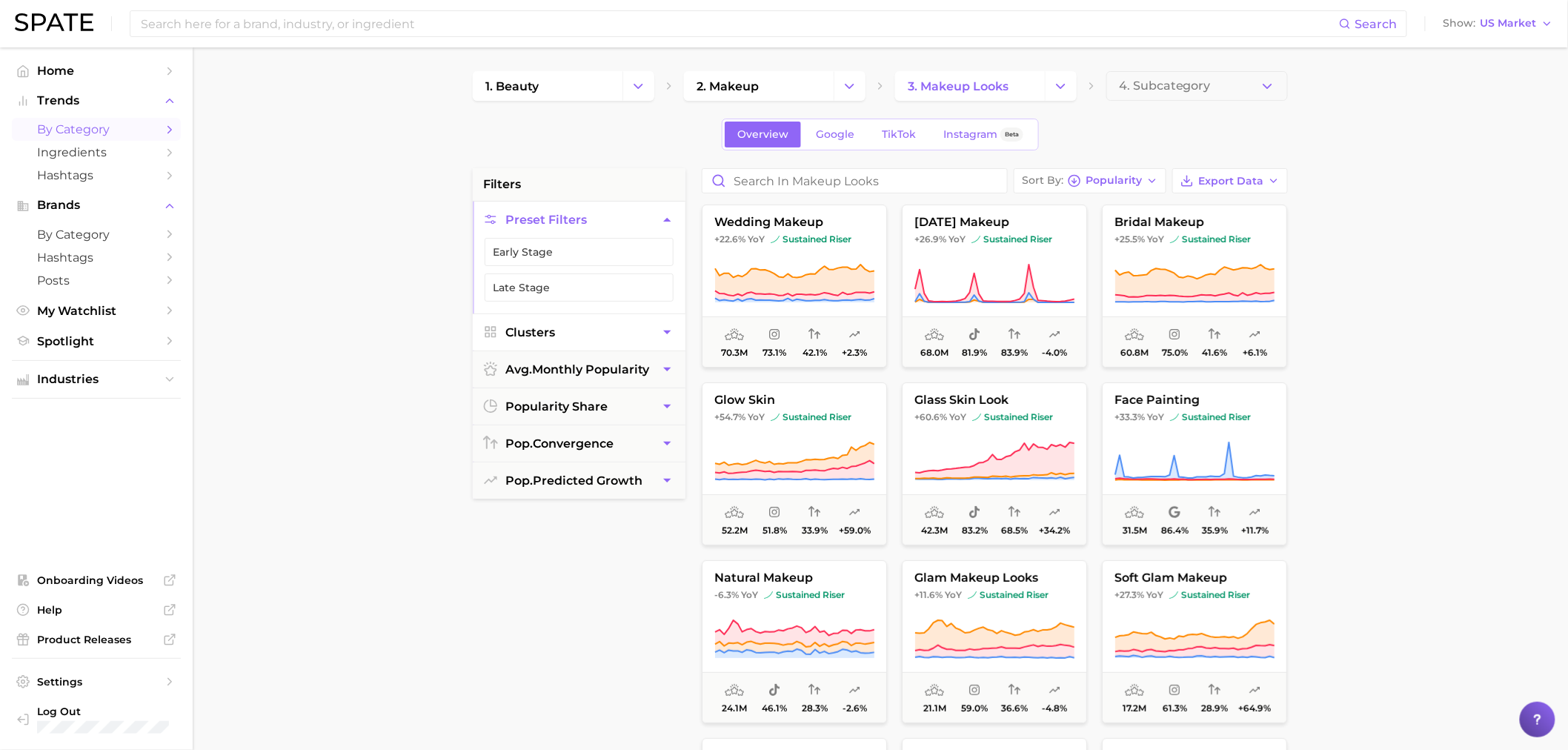
click at [580, 334] on button "Clusters" at bounding box center [579, 331] width 213 height 36
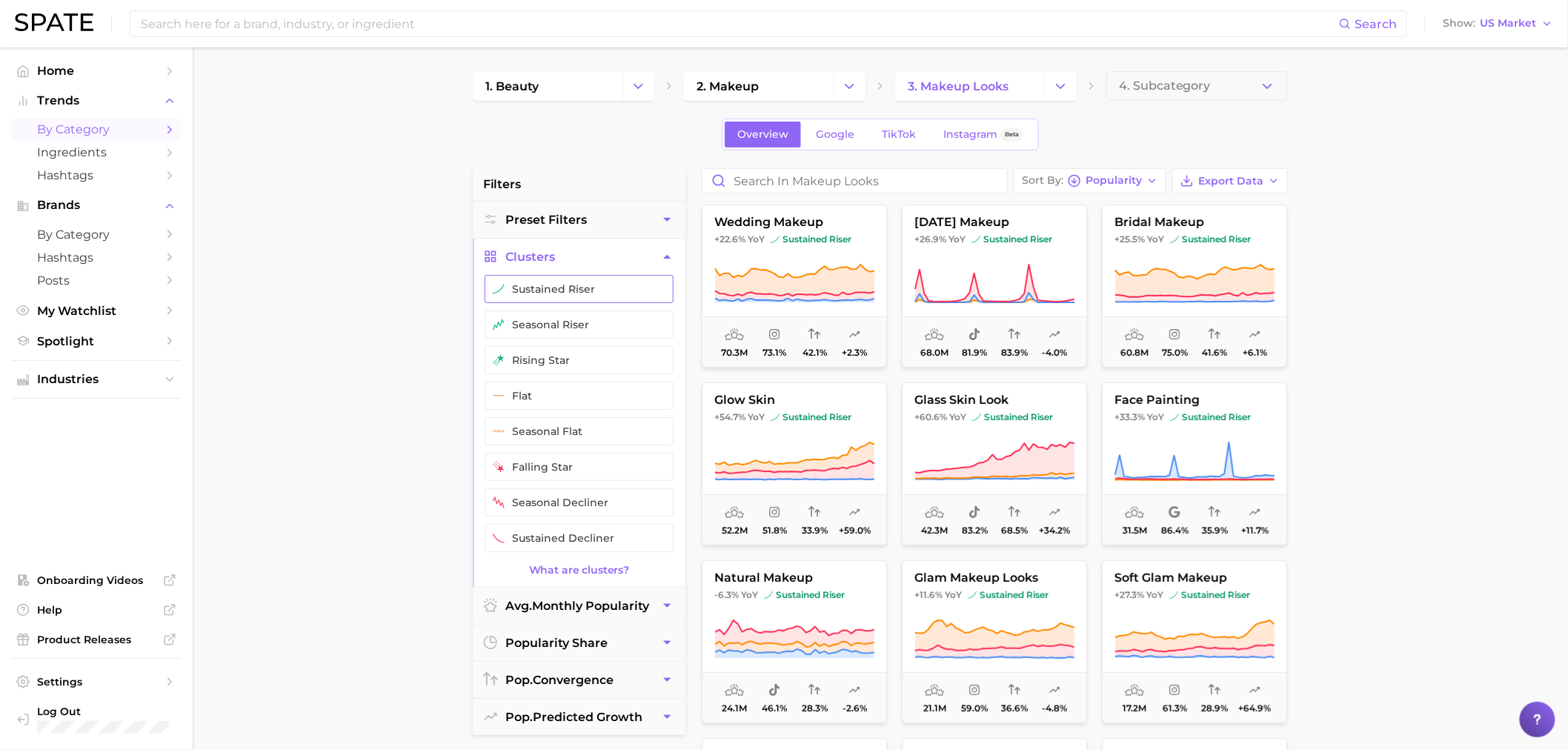
click at [551, 301] on button "sustained riser" at bounding box center [579, 288] width 189 height 28
click at [548, 317] on button "seasonal riser" at bounding box center [579, 324] width 189 height 28
click at [546, 351] on button "rising star" at bounding box center [579, 359] width 189 height 28
click at [1064, 181] on span "Sort By" at bounding box center [1043, 181] width 42 height 8
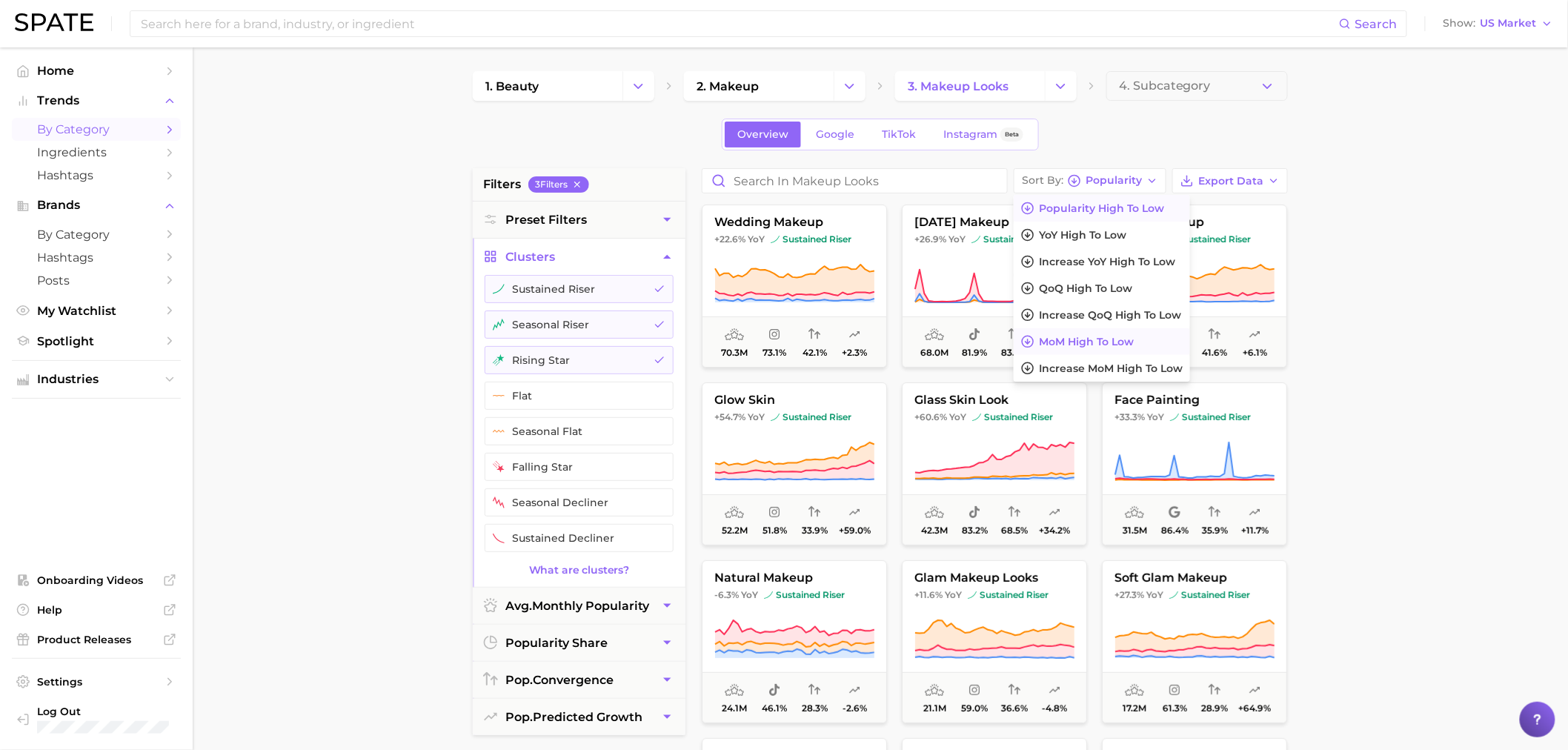
click at [1129, 342] on span "MoM high to low" at bounding box center [1086, 342] width 95 height 13
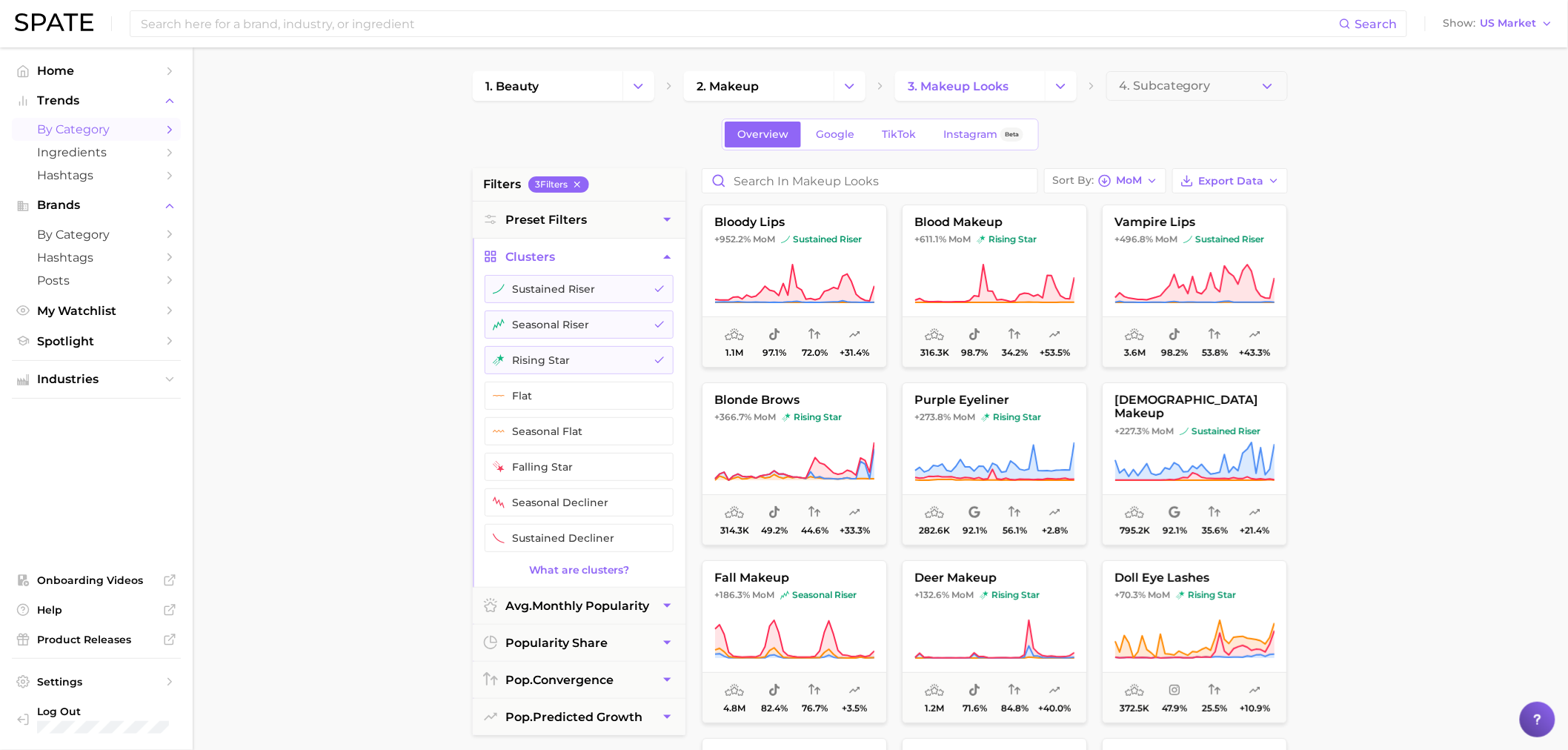
click at [1414, 321] on main "1. beauty 2. makeup 3. makeup looks 4. Subcategory Overview Google TikTok Insta…" at bounding box center [880, 609] width 1375 height 1124
click at [1354, 321] on main "1. beauty 2. makeup 3. makeup looks 4. Subcategory Overview Google TikTok Insta…" at bounding box center [880, 609] width 1375 height 1124
click at [1446, 380] on main "1. beauty 2. makeup 3. makeup looks 4. Subcategory Overview Google TikTok Insta…" at bounding box center [880, 609] width 1375 height 1124
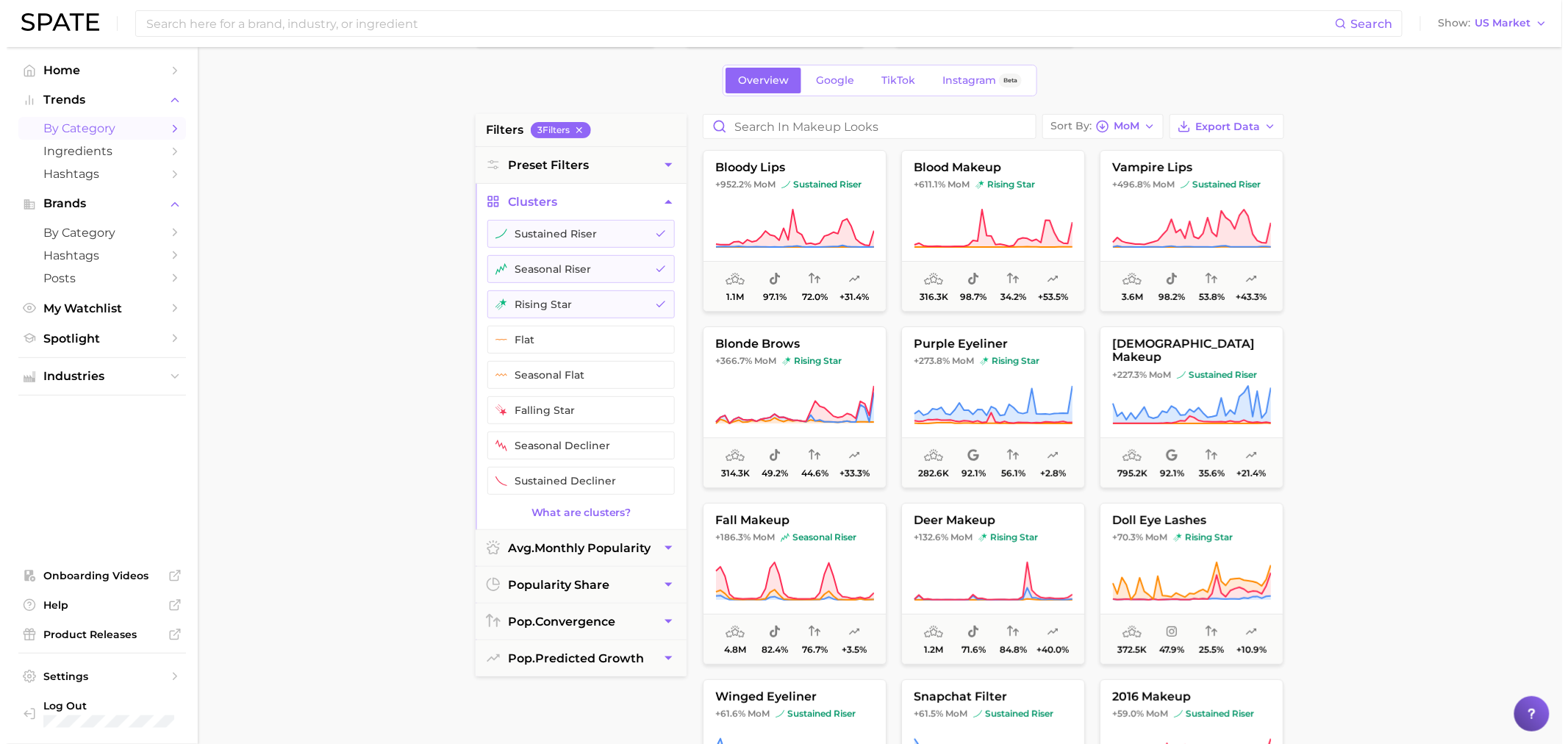
scroll to position [82, 0]
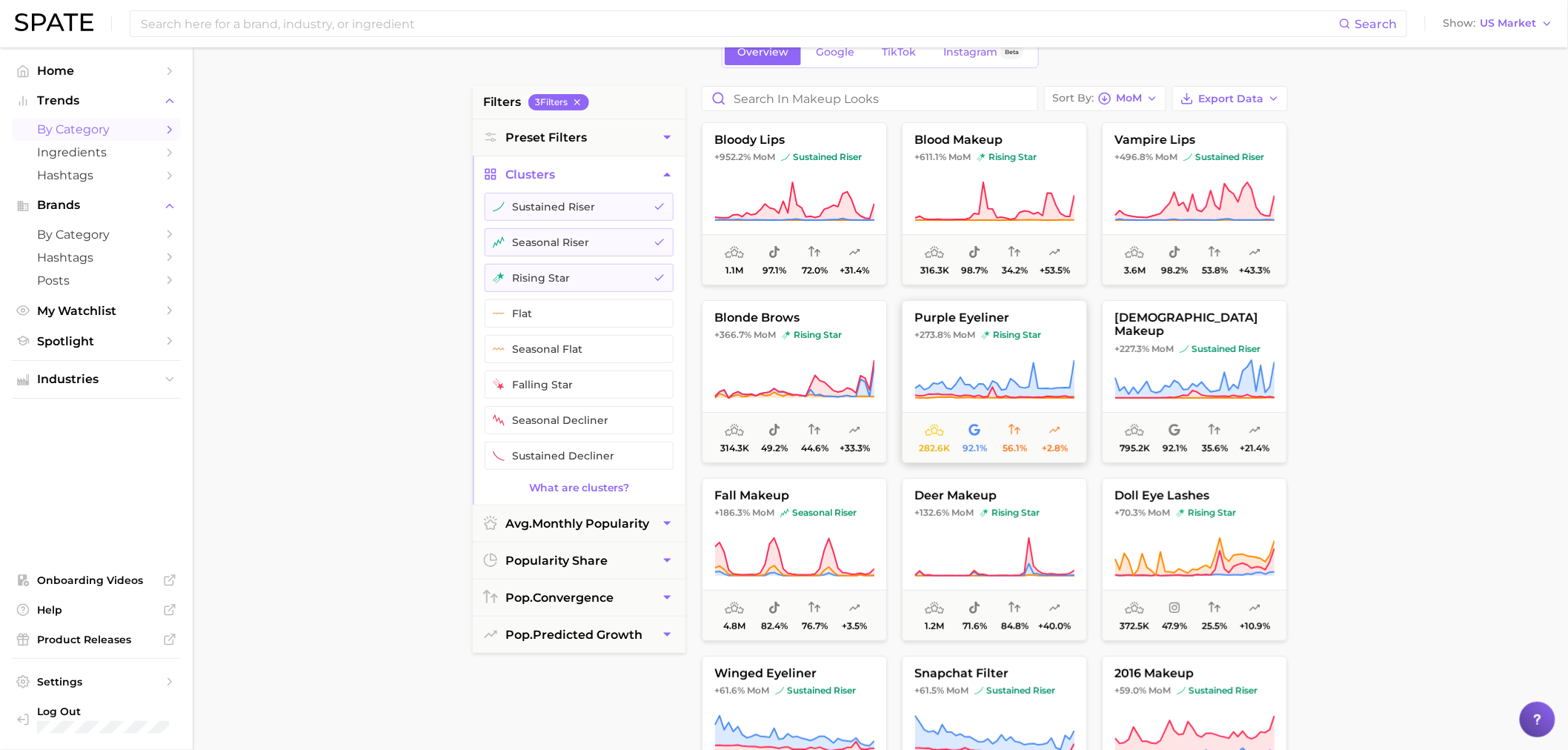
click at [969, 338] on span "MoM" at bounding box center [965, 335] width 22 height 12
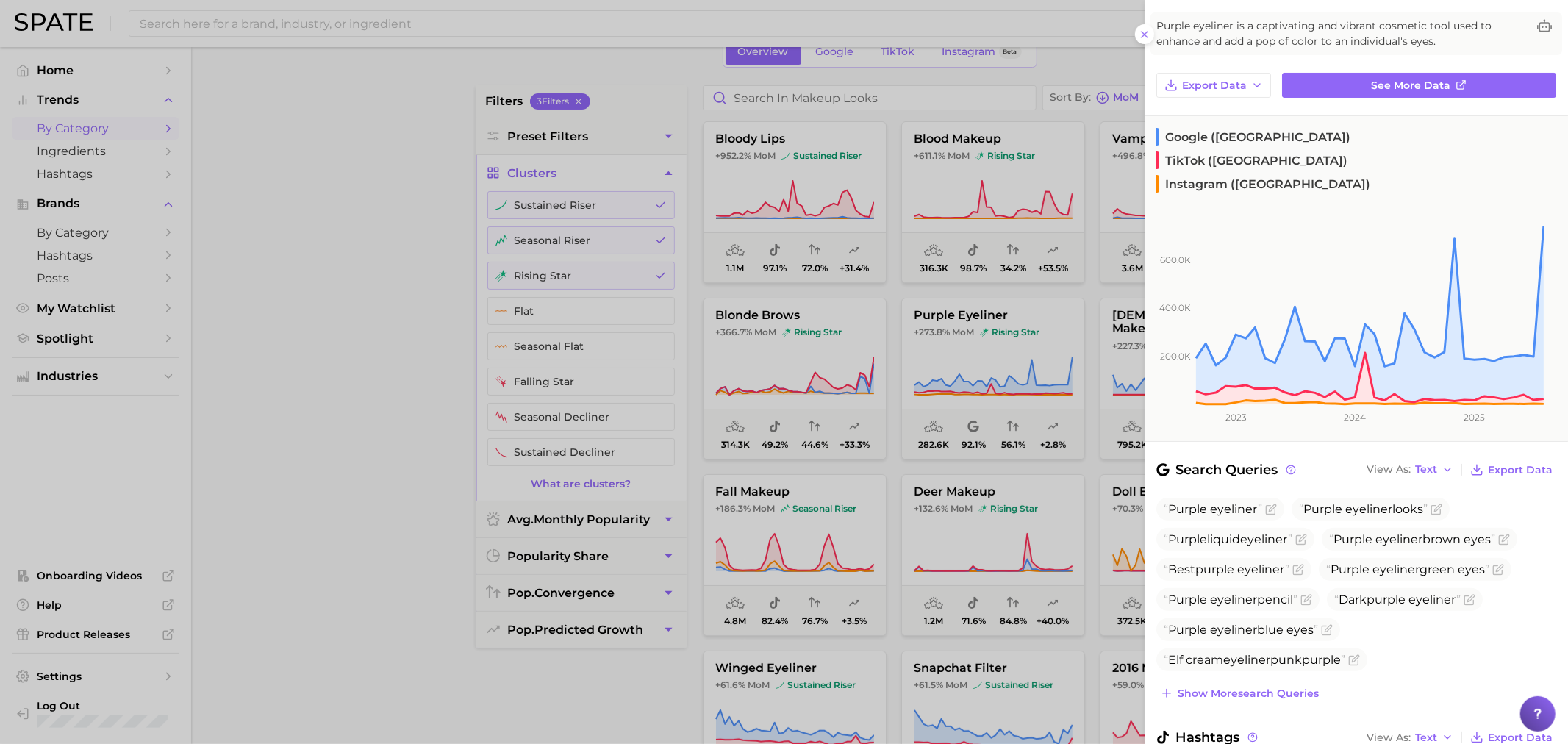
click at [388, 316] on div at bounding box center [784, 372] width 1568 height 744
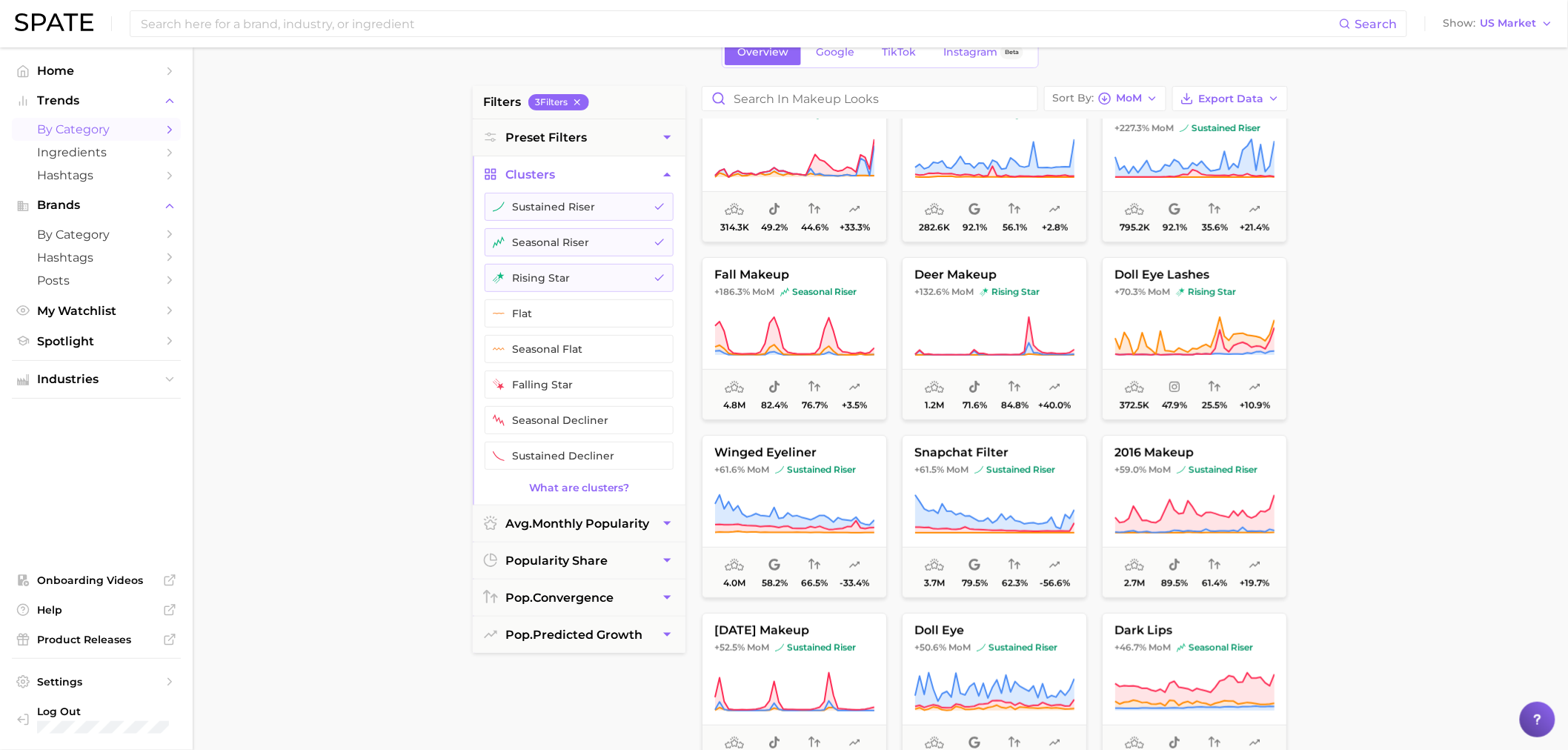
scroll to position [247, 0]
